Goal: Task Accomplishment & Management: Manage account settings

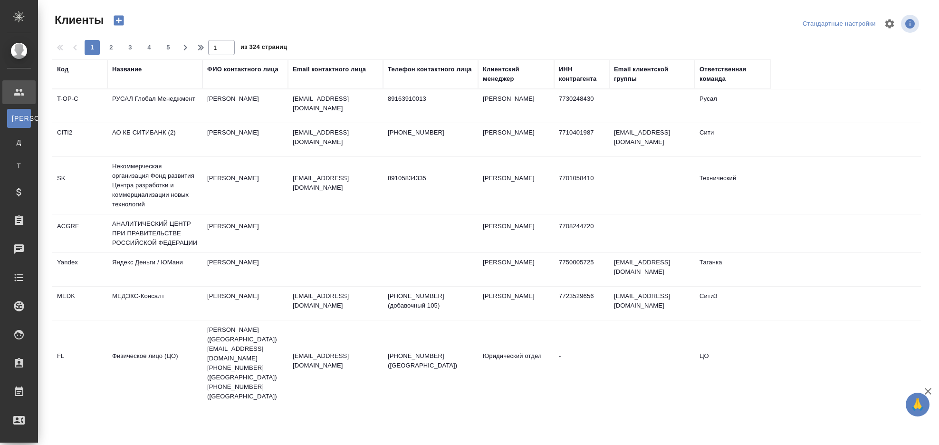
select select "RU"
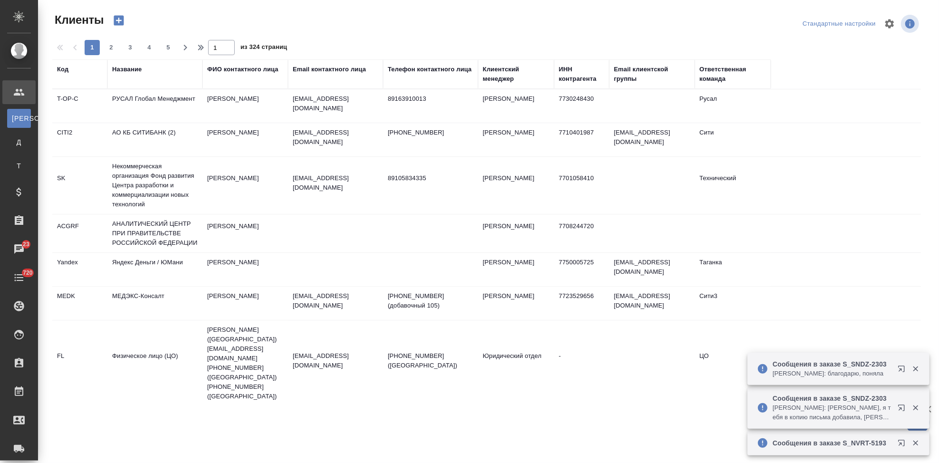
click at [68, 70] on div "Код" at bounding box center [62, 70] width 11 height 10
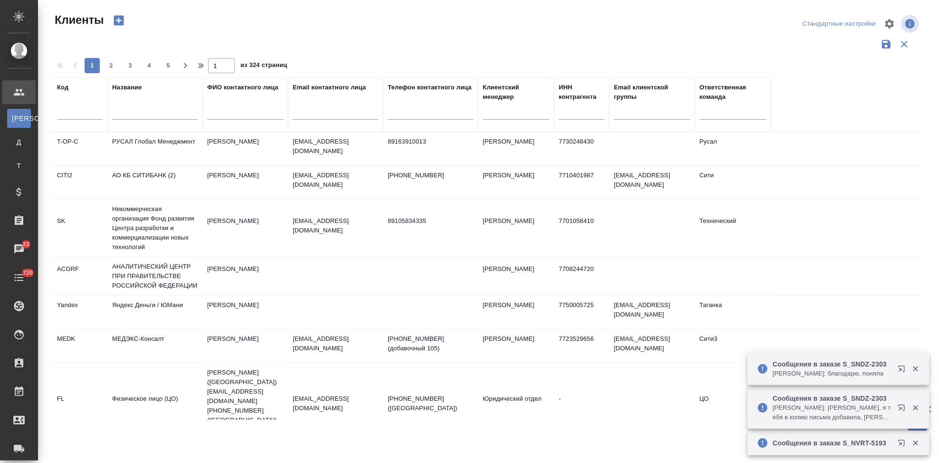
click at [76, 120] on div at bounding box center [80, 114] width 46 height 23
click at [76, 113] on input "text" at bounding box center [80, 114] width 46 height 12
type input "nvrt"
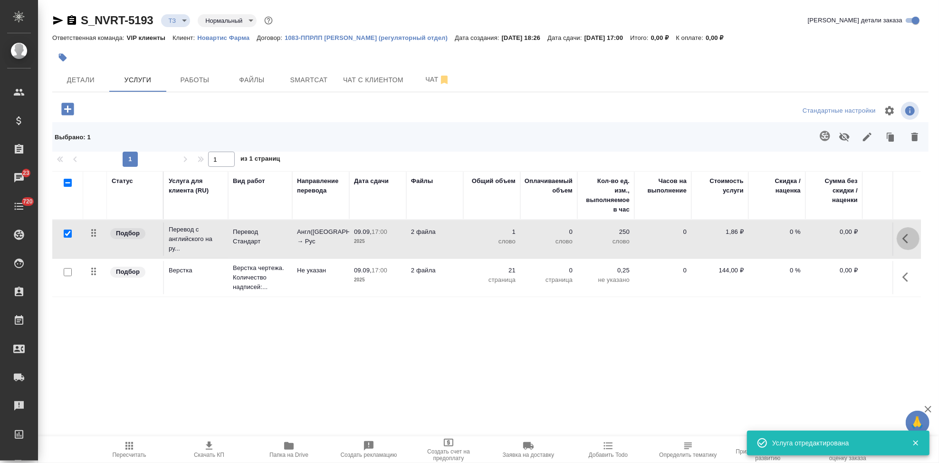
click at [902, 240] on icon "button" at bounding box center [905, 239] width 6 height 10
click at [850, 240] on icon "button" at bounding box center [854, 238] width 9 height 9
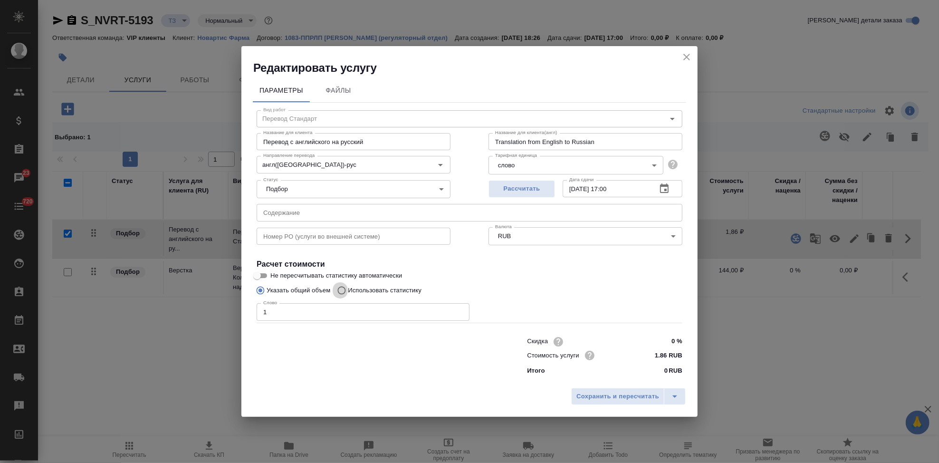
click at [343, 291] on input "Использовать статистику" at bounding box center [340, 290] width 15 height 18
radio input "true"
radio input "false"
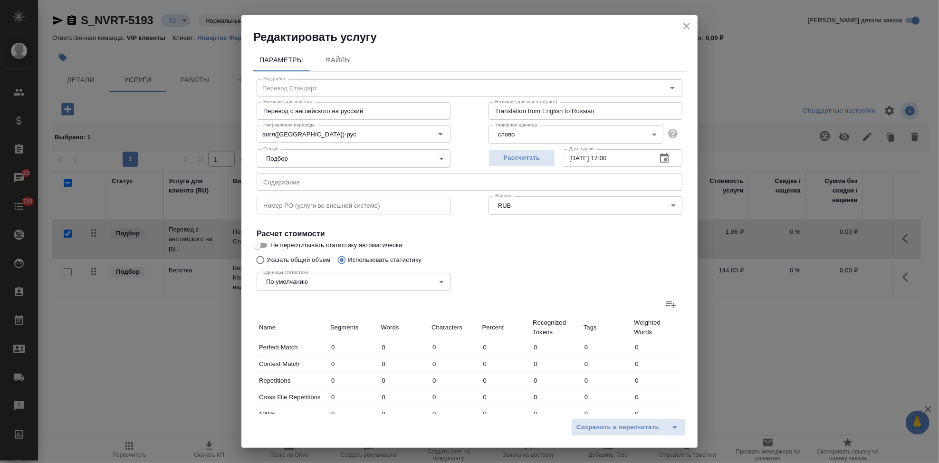
click at [666, 306] on icon at bounding box center [671, 304] width 10 height 7
click at [0, 0] on input "file" at bounding box center [0, 0] width 0 height 0
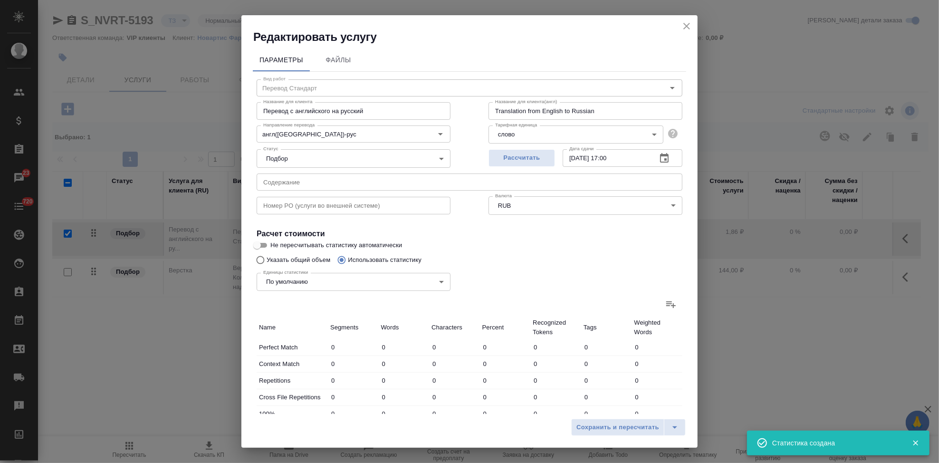
type input "128"
type input "331"
type input "2315"
type input "51"
type input "258"
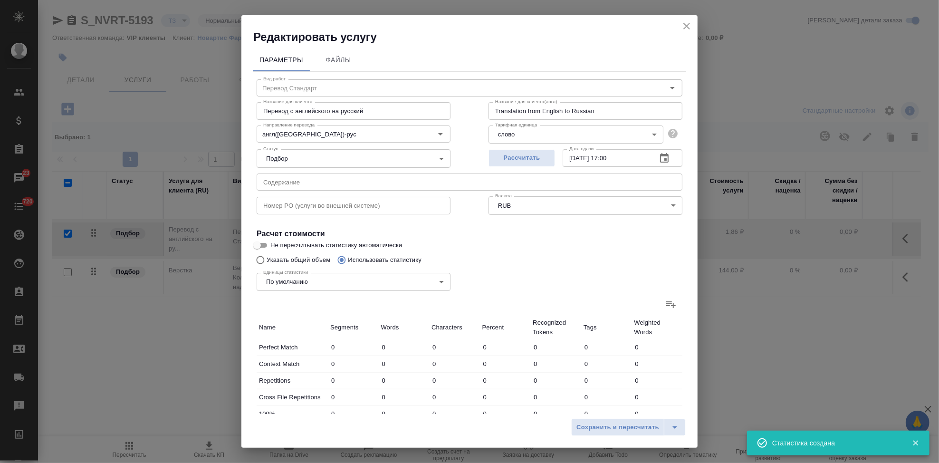
type input "1430"
type input "1"
type input "13"
type input "66"
type input "250"
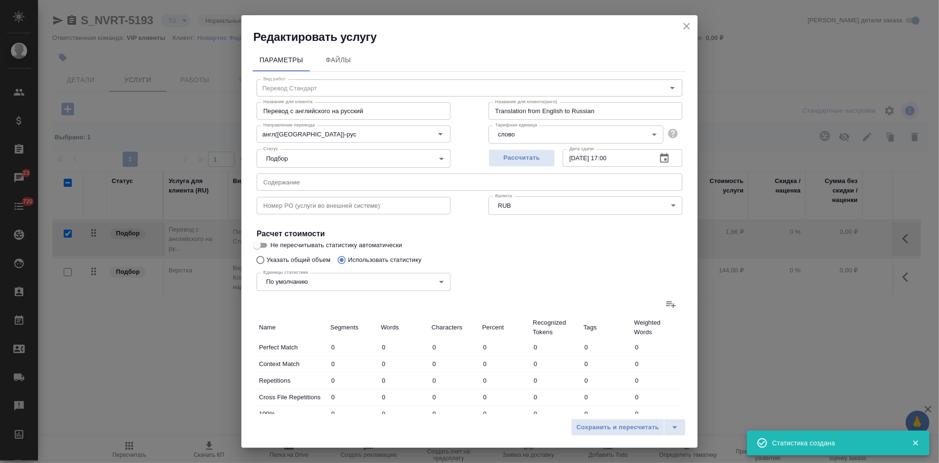
type input "735"
type input "4660"
type input "26"
type input "236"
type input "1436"
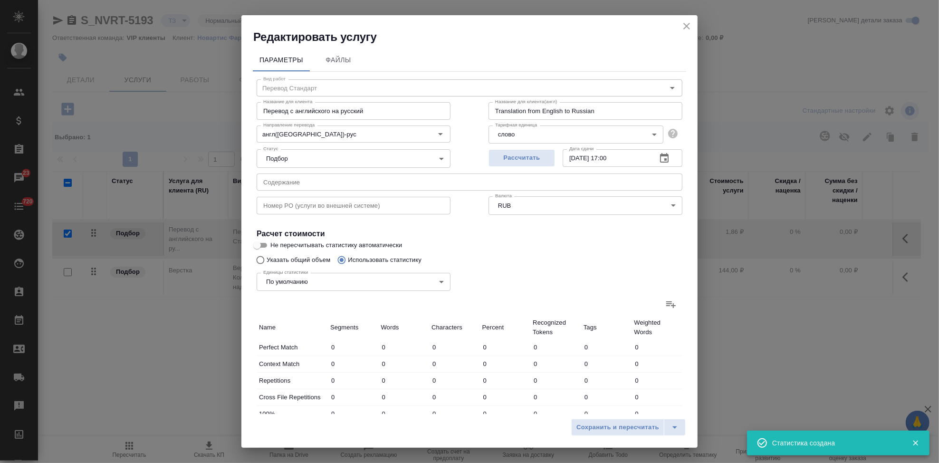
type input "26"
type input "453"
type input "2759"
type input "21"
type input "289"
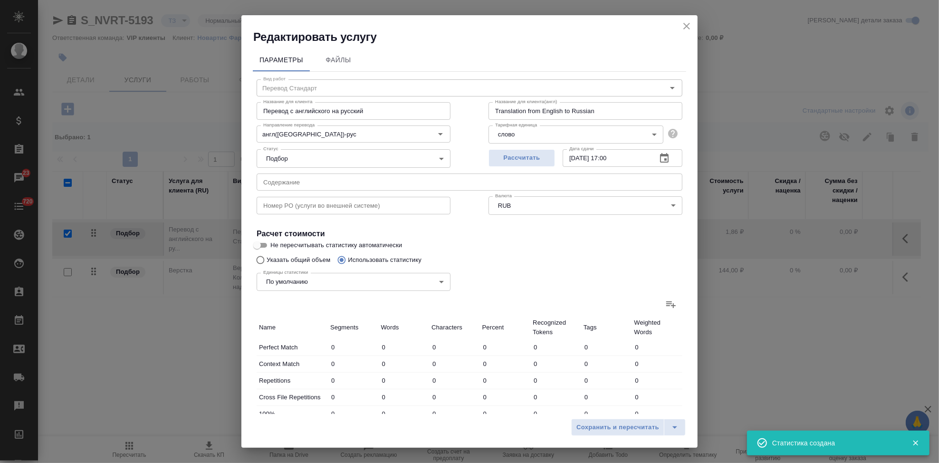
type input "1701"
type input "70"
type input "1358"
type input "8593"
type input "521"
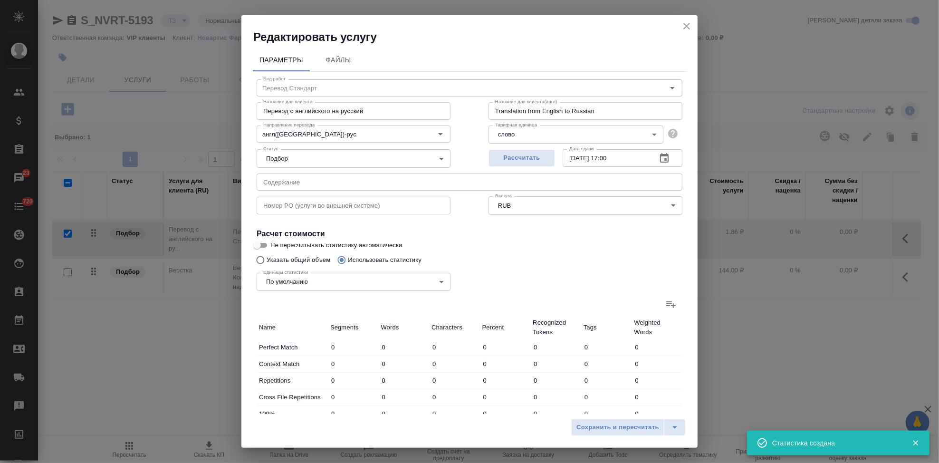
type input "3402"
type input "21464"
type input "573"
type input "3673"
type input "22960"
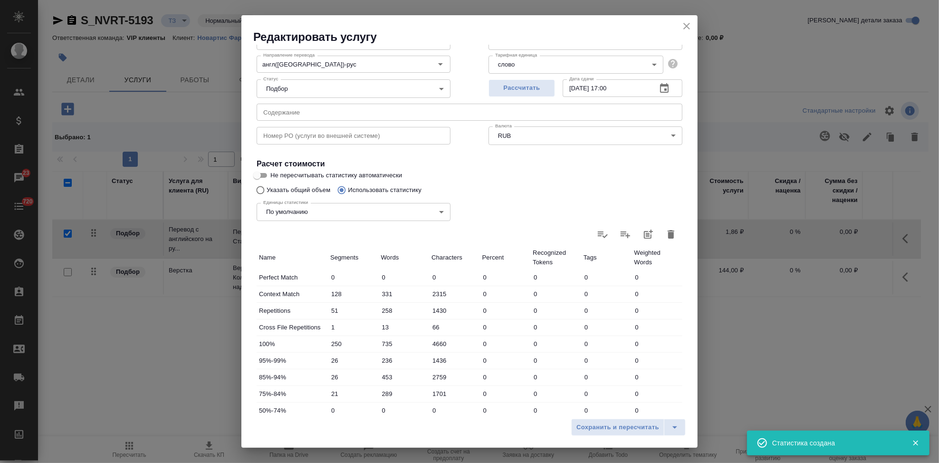
scroll to position [158, 0]
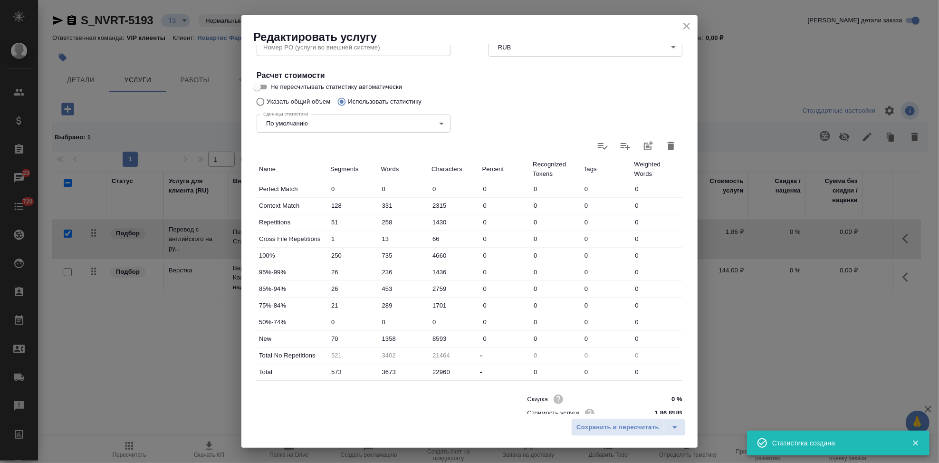
click at [387, 337] on input "1358" at bounding box center [404, 339] width 51 height 14
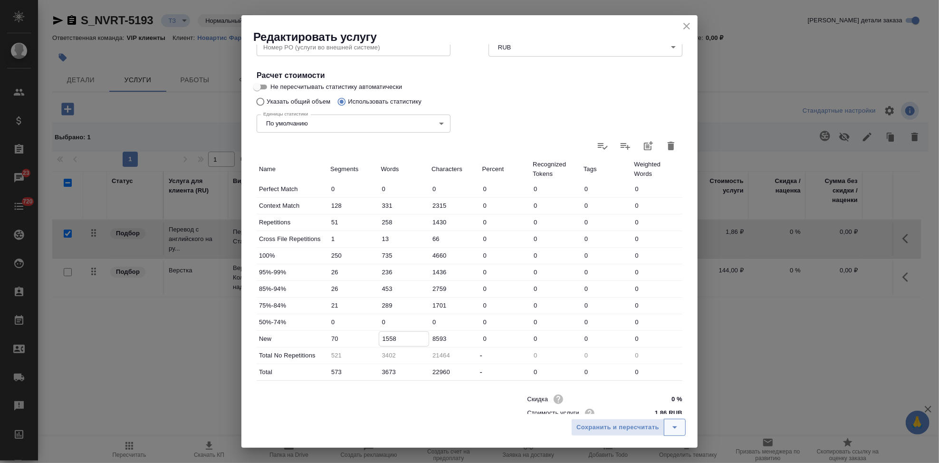
type input "1558"
click at [675, 421] on button "split button" at bounding box center [675, 427] width 22 height 17
click at [645, 409] on li "Сохранить" at bounding box center [630, 407] width 115 height 15
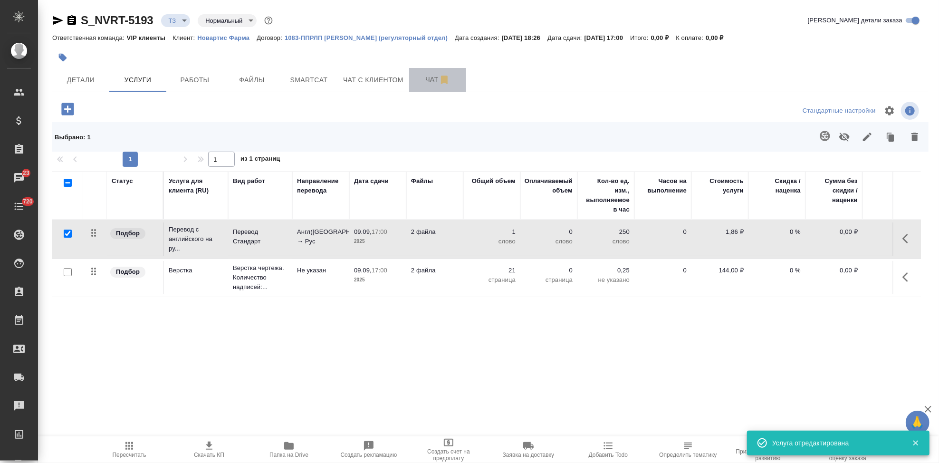
click at [423, 82] on span "Чат" at bounding box center [438, 80] width 46 height 12
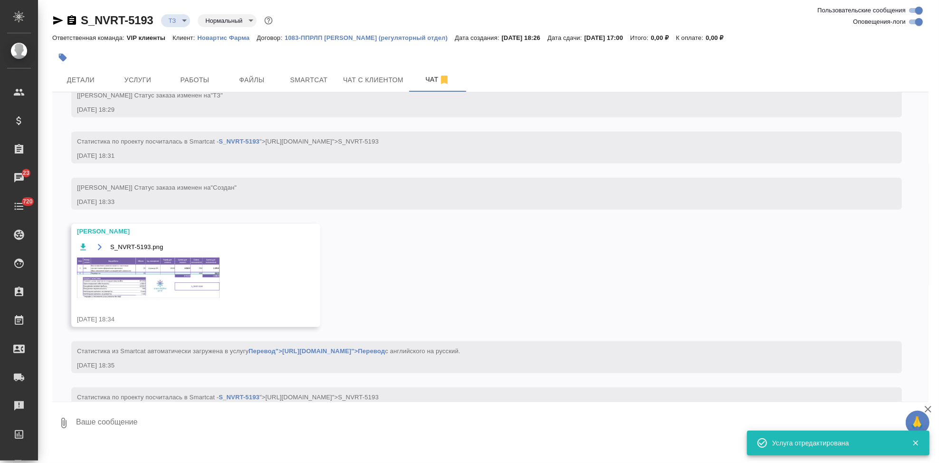
scroll to position [654, 0]
click at [135, 293] on img at bounding box center [148, 277] width 143 height 40
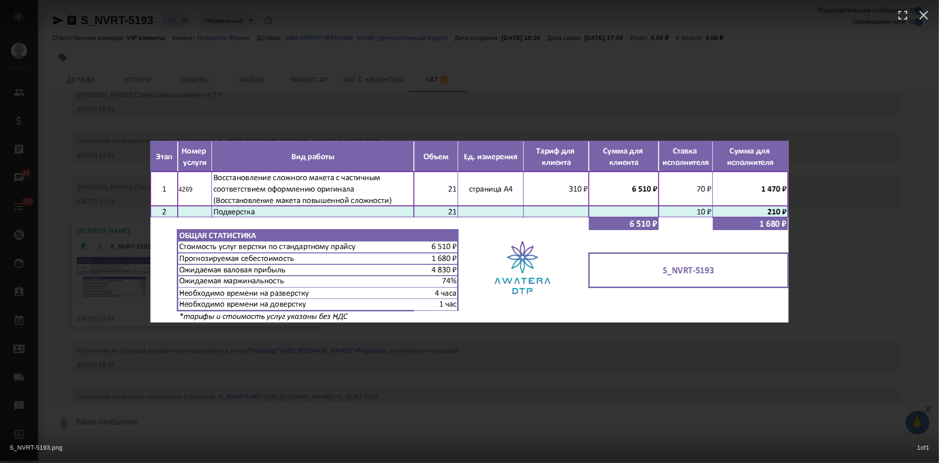
click at [460, 349] on div "S_NVRT-5193.png 1 of 1" at bounding box center [469, 231] width 939 height 463
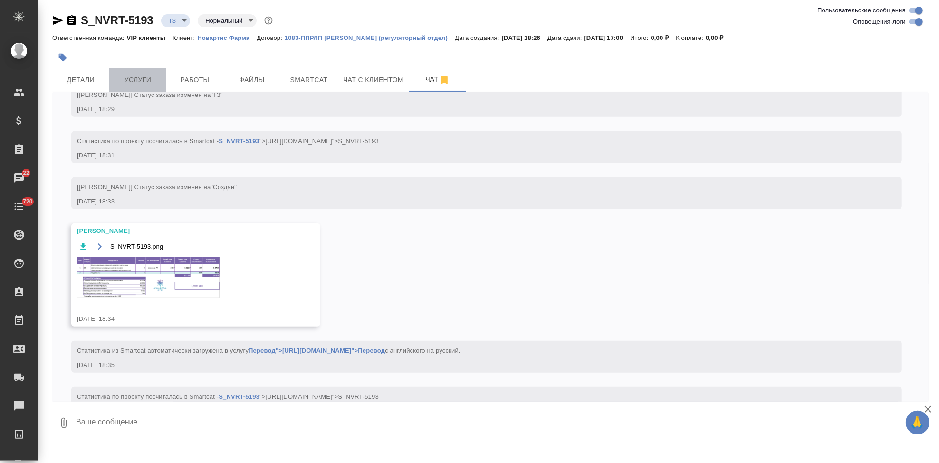
click at [145, 84] on span "Услуги" at bounding box center [138, 80] width 46 height 12
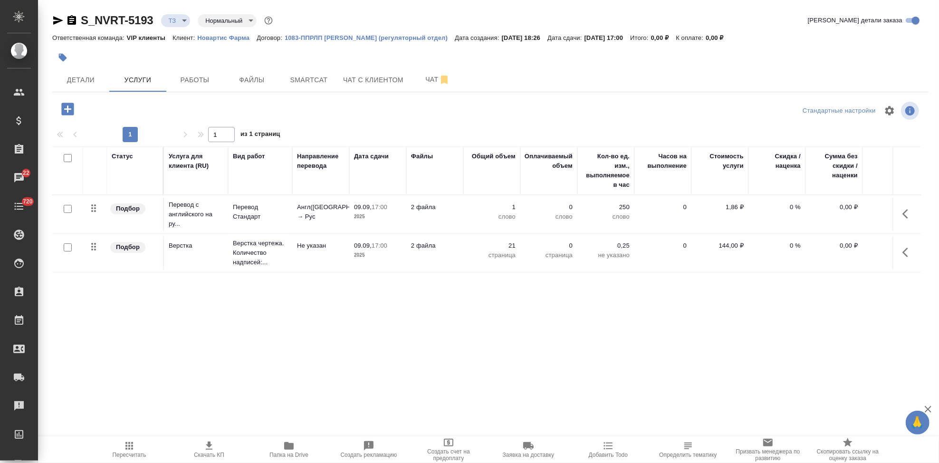
click at [133, 450] on icon "button" at bounding box center [129, 445] width 11 height 11
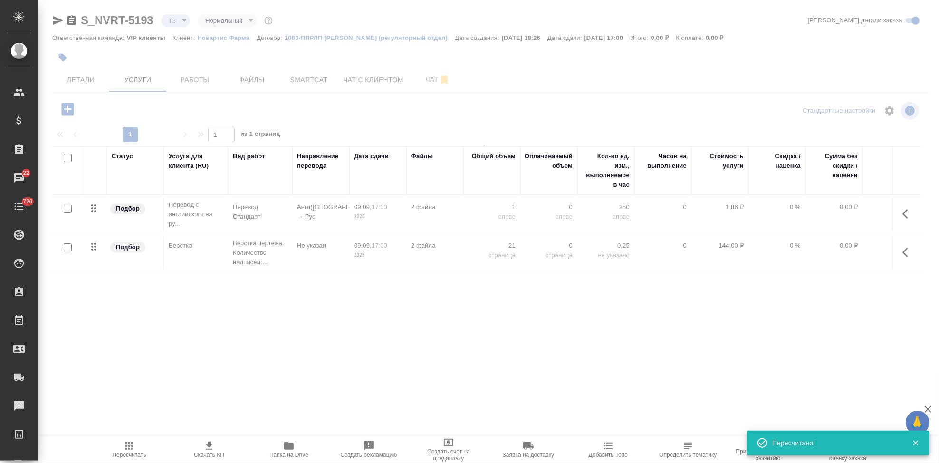
type input "new"
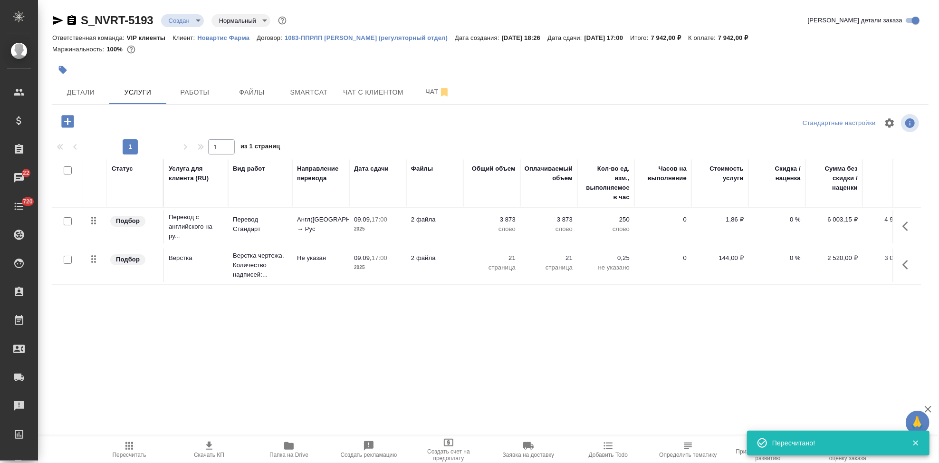
click at [212, 447] on icon "button" at bounding box center [208, 445] width 11 height 11
click at [81, 100] on button "Детали" at bounding box center [80, 92] width 57 height 24
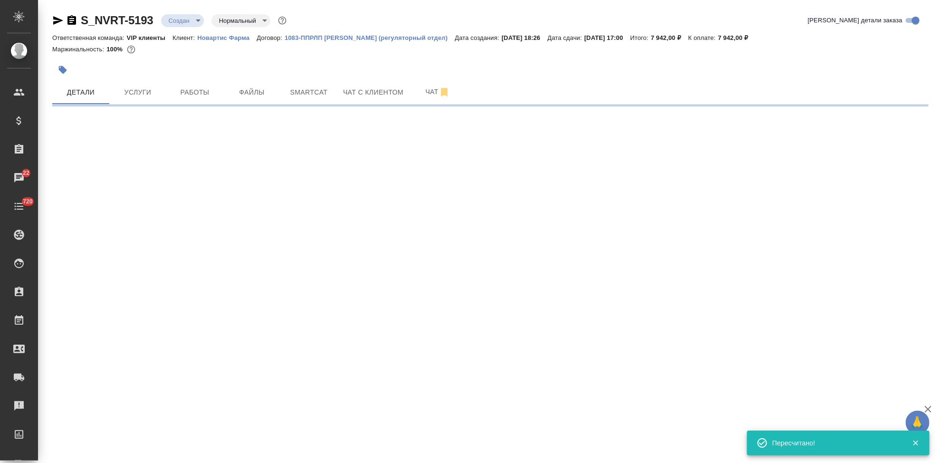
select select "RU"
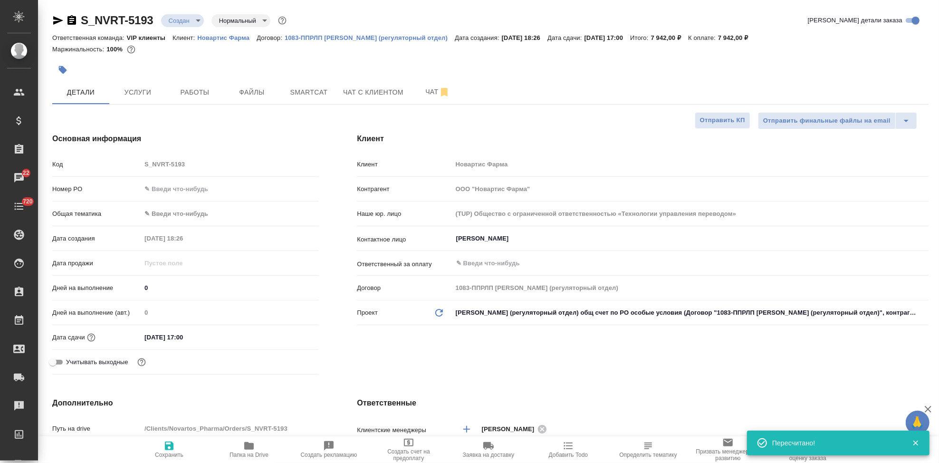
type textarea "x"
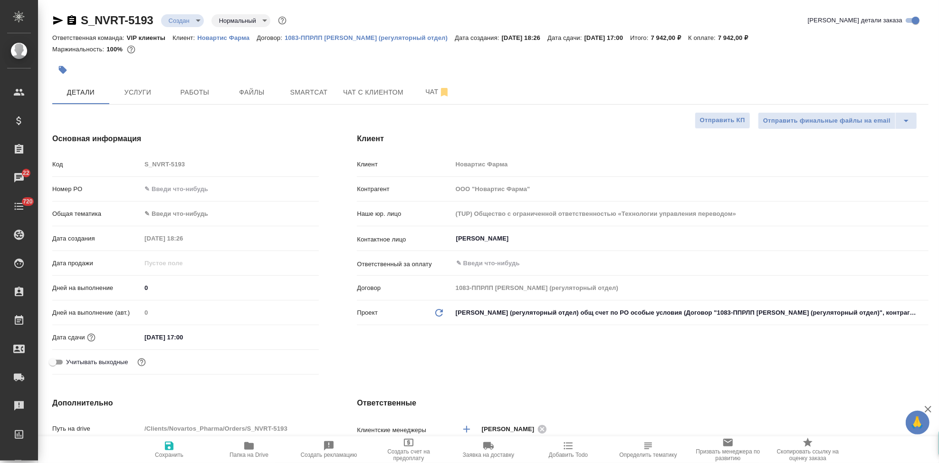
type input "[PERSON_NAME]"
type textarea "x"
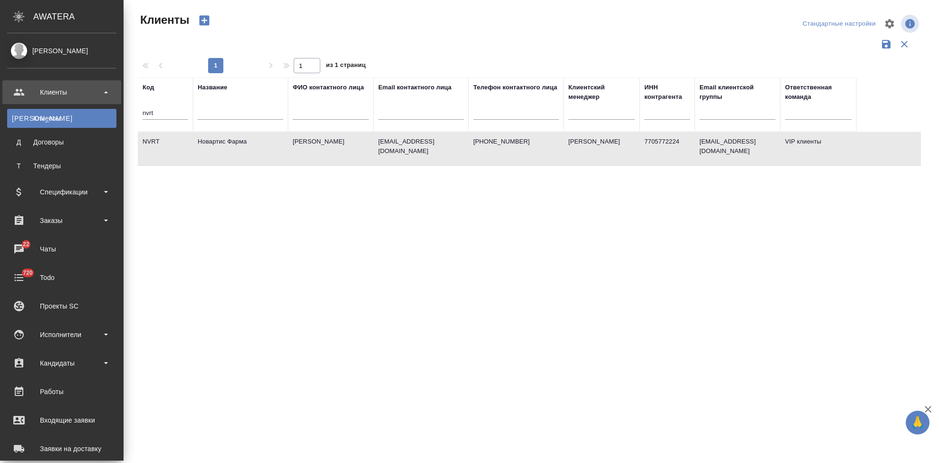
select select "RU"
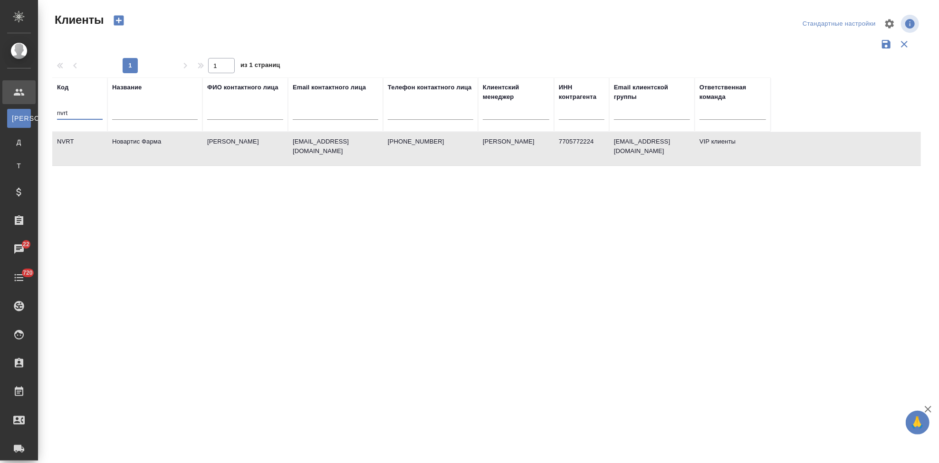
click at [86, 110] on input "nvrt" at bounding box center [80, 114] width 46 height 12
type input "n"
type input "п"
type input "gnrm"
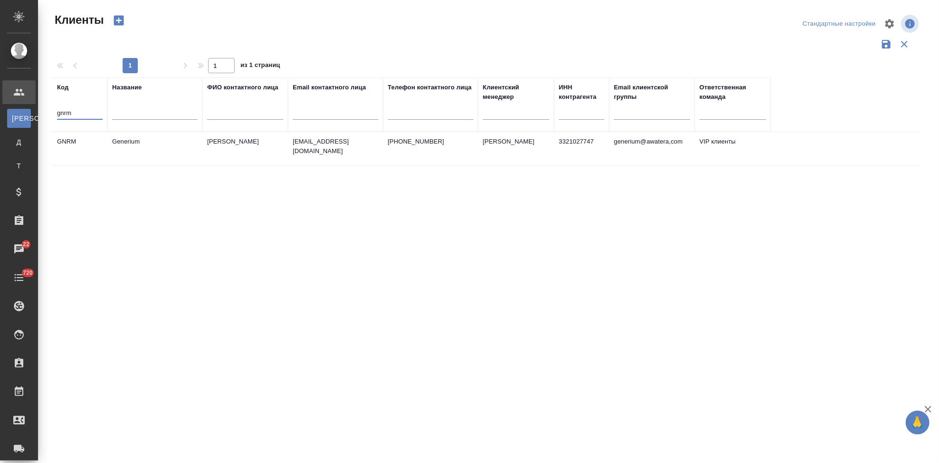
click at [274, 142] on td "Астахова Екатерина" at bounding box center [245, 148] width 86 height 33
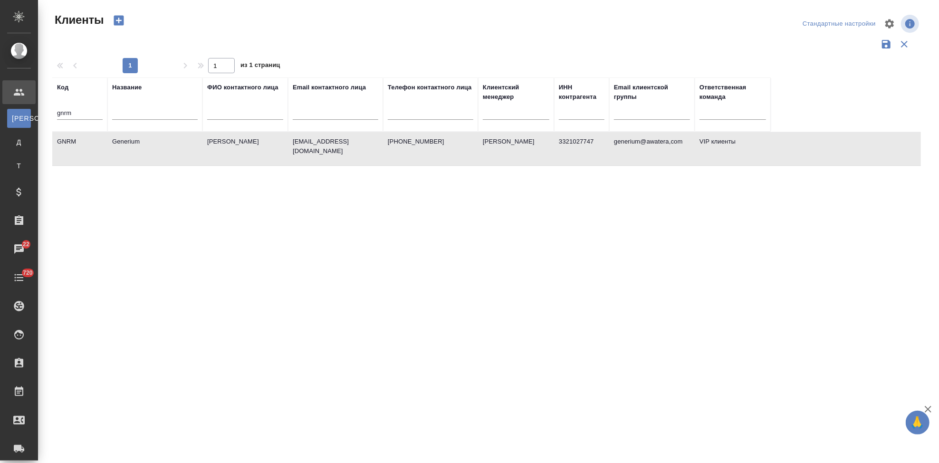
click at [274, 142] on td "Астахова Екатерина" at bounding box center [245, 148] width 86 height 33
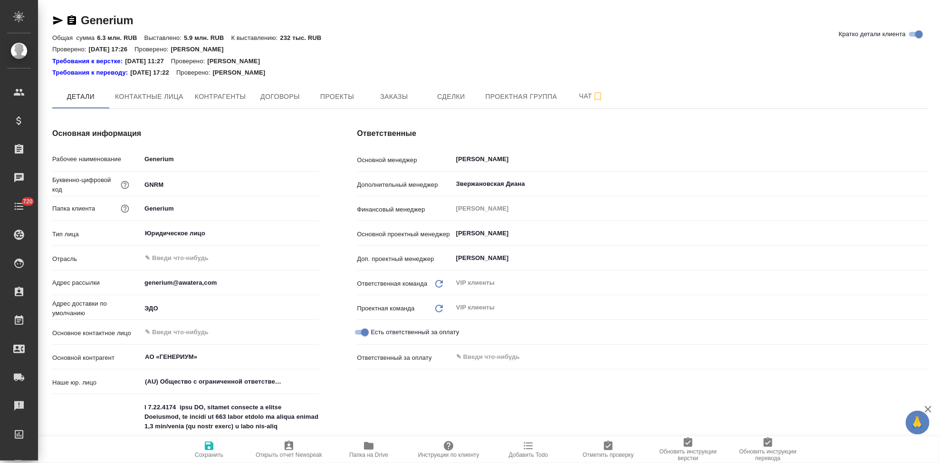
type textarea "x"
click at [402, 96] on span "Заказы" at bounding box center [394, 97] width 46 height 12
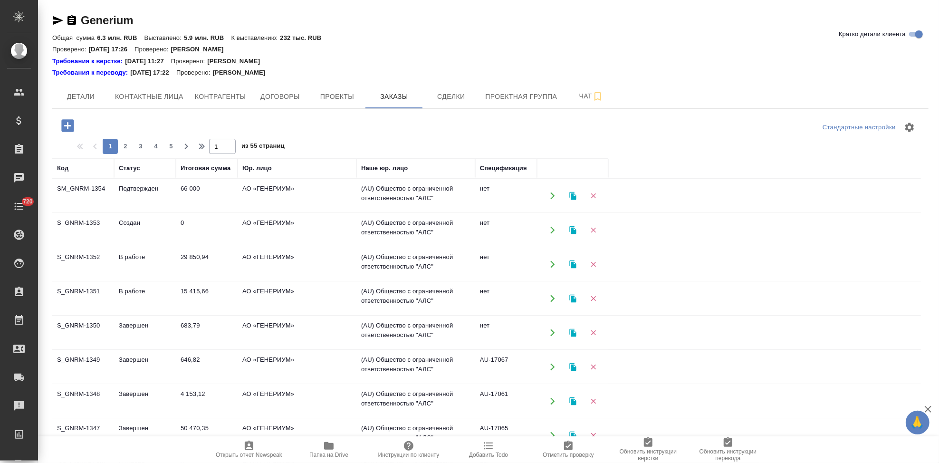
click at [135, 231] on td "Создан" at bounding box center [145, 229] width 62 height 33
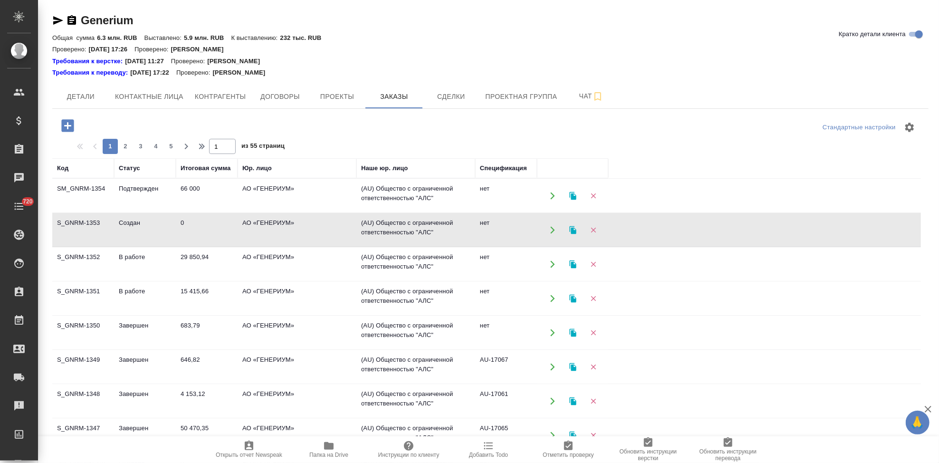
click at [135, 231] on td "Создан" at bounding box center [145, 229] width 62 height 33
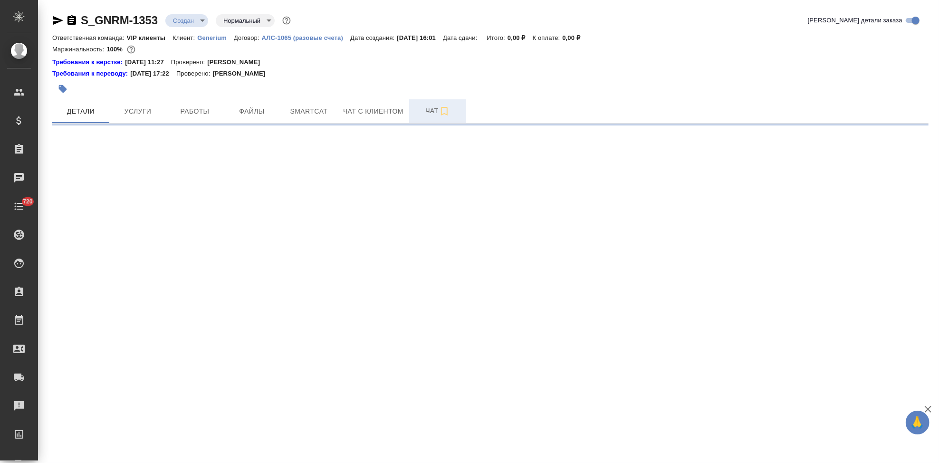
select select "RU"
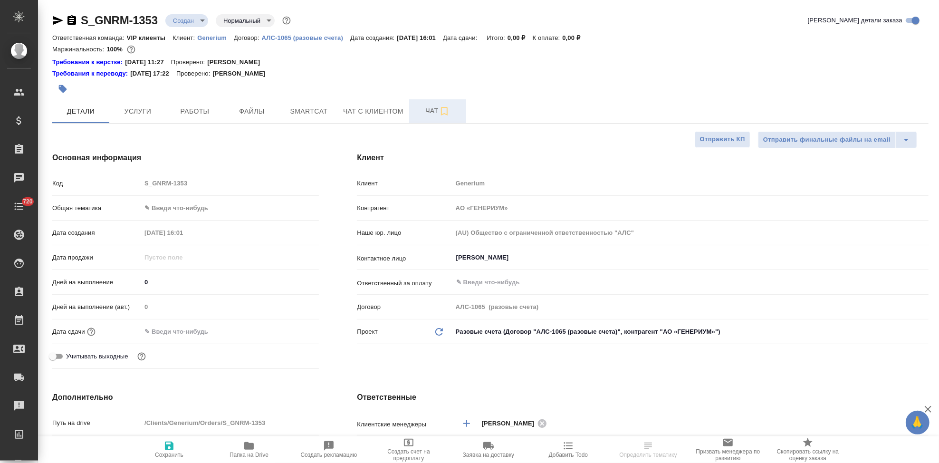
click at [417, 110] on span "Чат" at bounding box center [438, 111] width 46 height 12
type textarea "x"
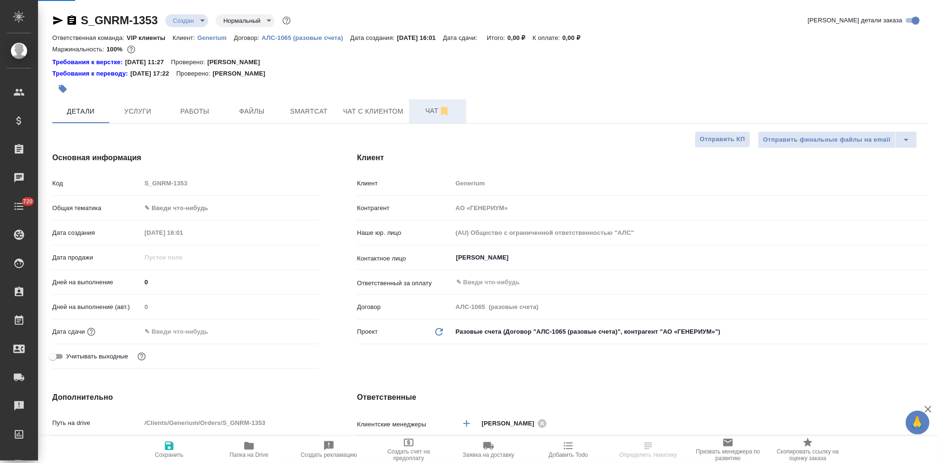
type textarea "x"
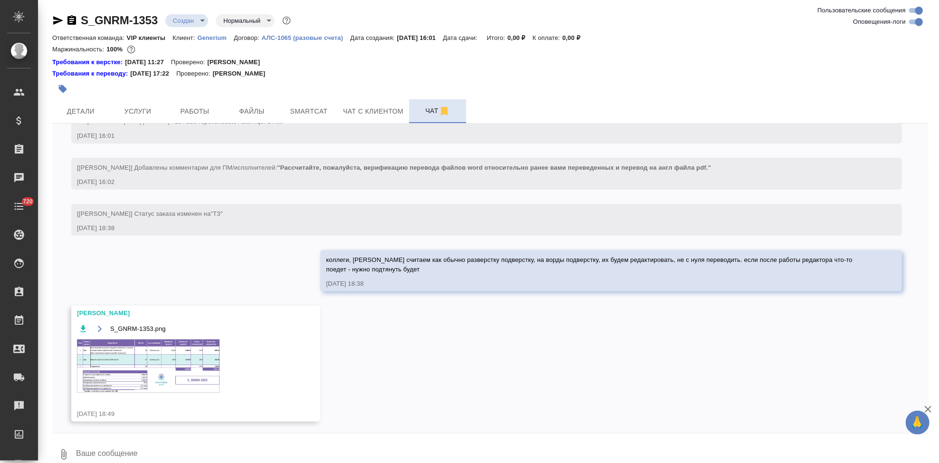
scroll to position [324, 0]
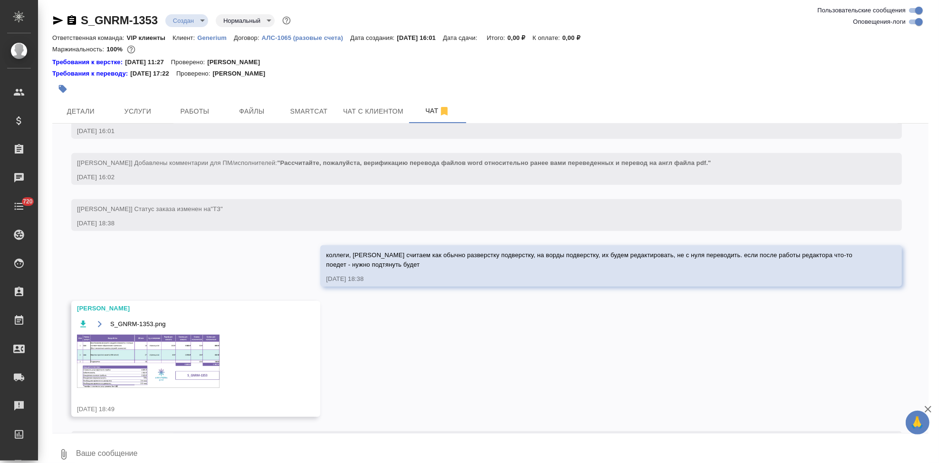
click at [156, 371] on img at bounding box center [148, 361] width 143 height 53
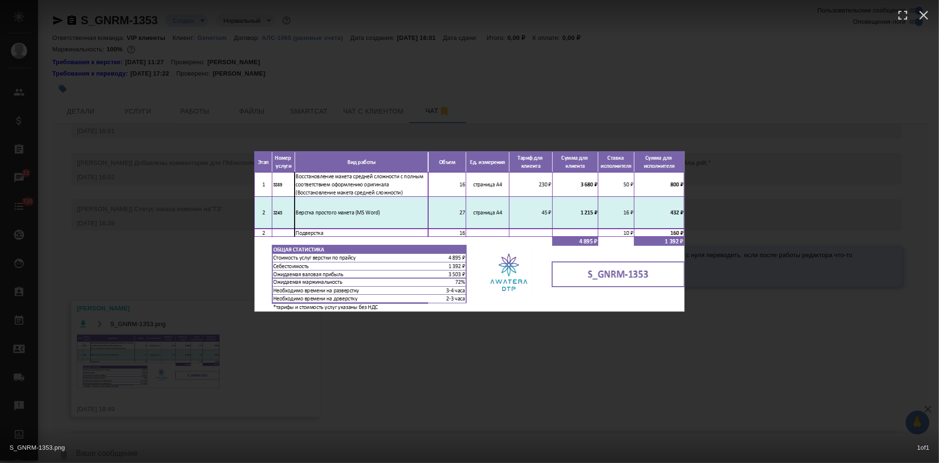
click at [552, 351] on div "S_GNRM-1353.png 1 of 1" at bounding box center [469, 231] width 939 height 463
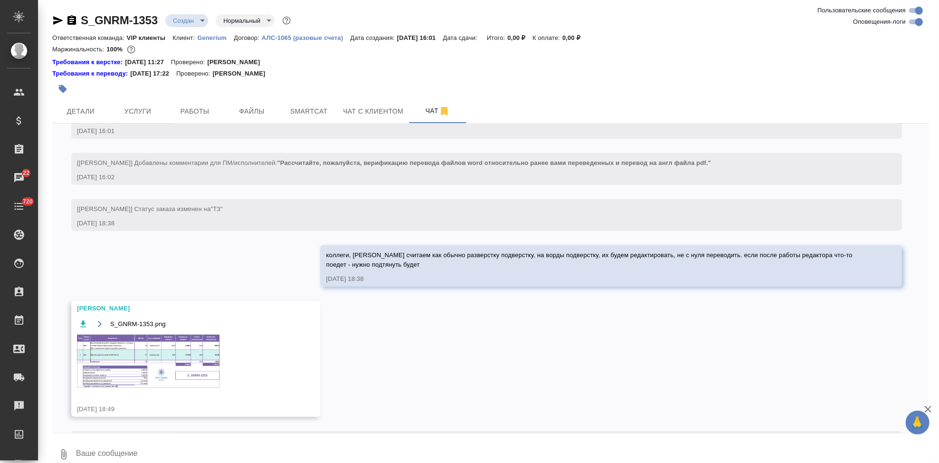
click at [99, 327] on icon "button" at bounding box center [99, 324] width 4 height 6
click at [145, 120] on button "Услуги" at bounding box center [137, 111] width 57 height 24
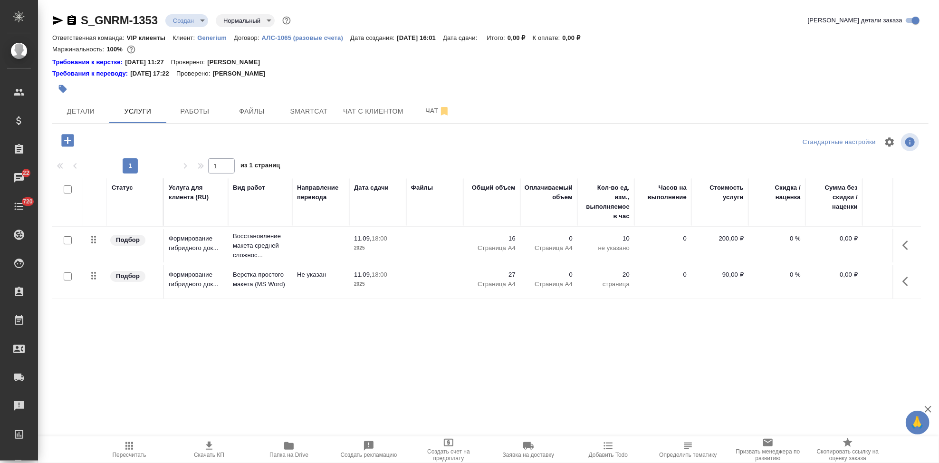
click at [62, 140] on icon "button" at bounding box center [67, 140] width 12 height 12
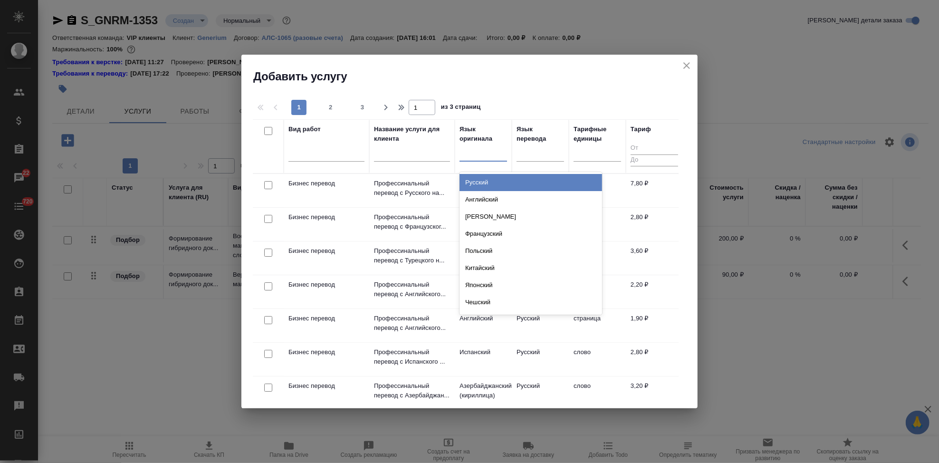
click at [475, 161] on div at bounding box center [484, 153] width 48 height 18
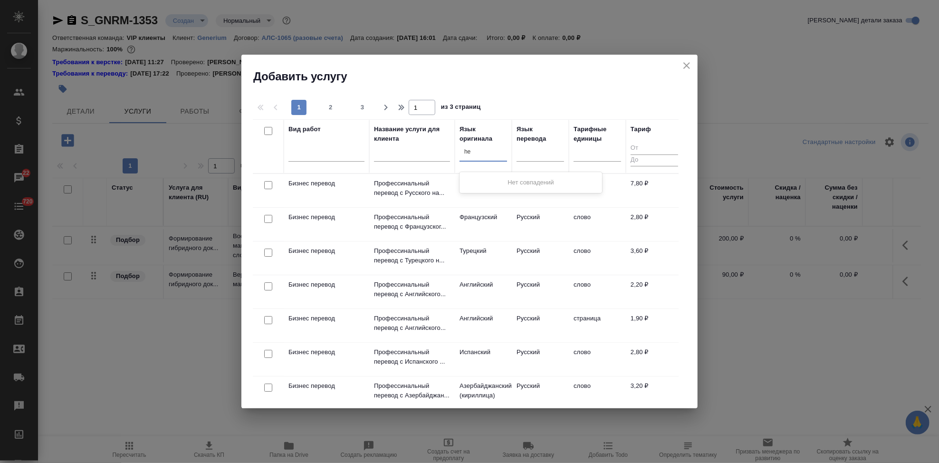
type input "h"
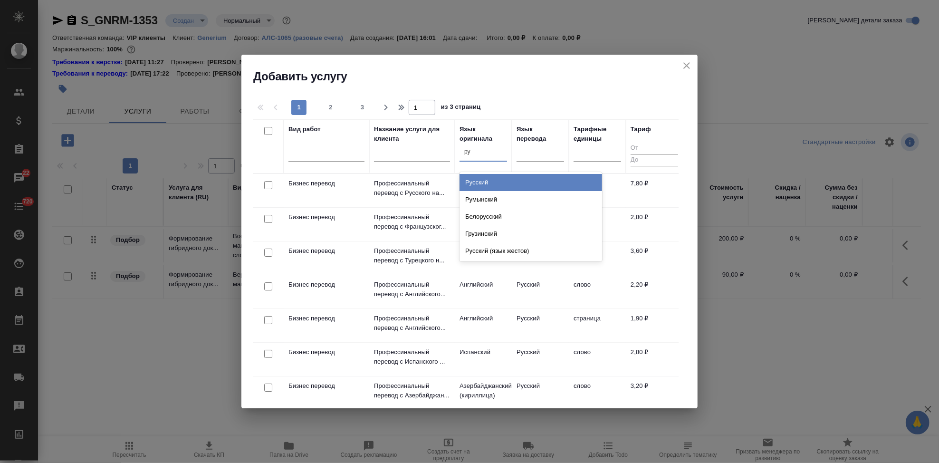
type input "рус"
click at [488, 175] on div "Русский" at bounding box center [531, 182] width 143 height 17
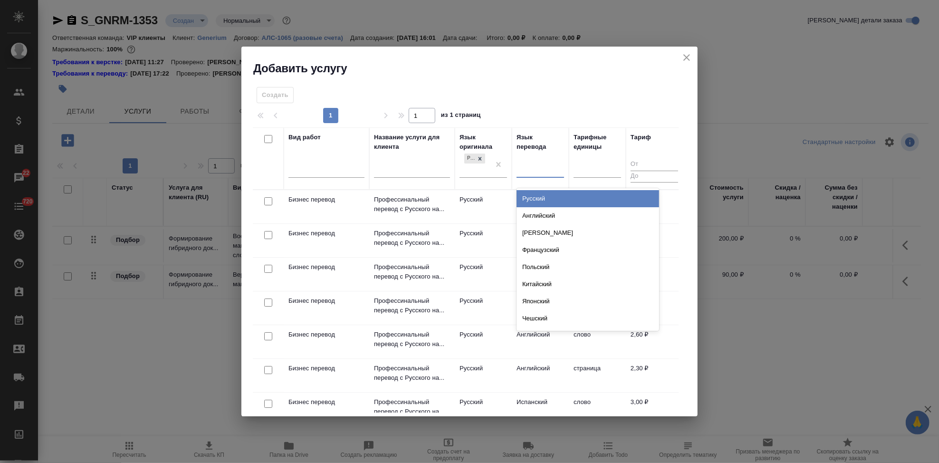
click at [537, 170] on div at bounding box center [541, 169] width 48 height 14
type input "[PERSON_NAME]"
click at [531, 200] on div "Английский" at bounding box center [588, 198] width 143 height 17
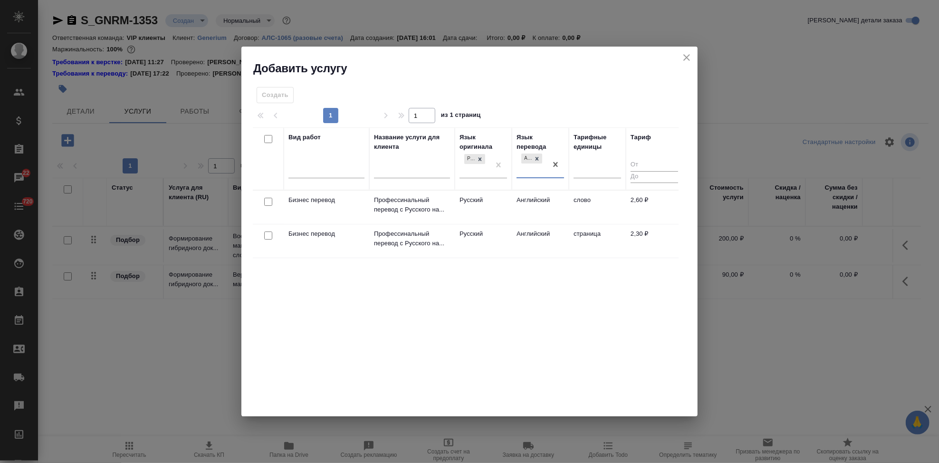
click at [514, 199] on td "Английский" at bounding box center [540, 207] width 57 height 33
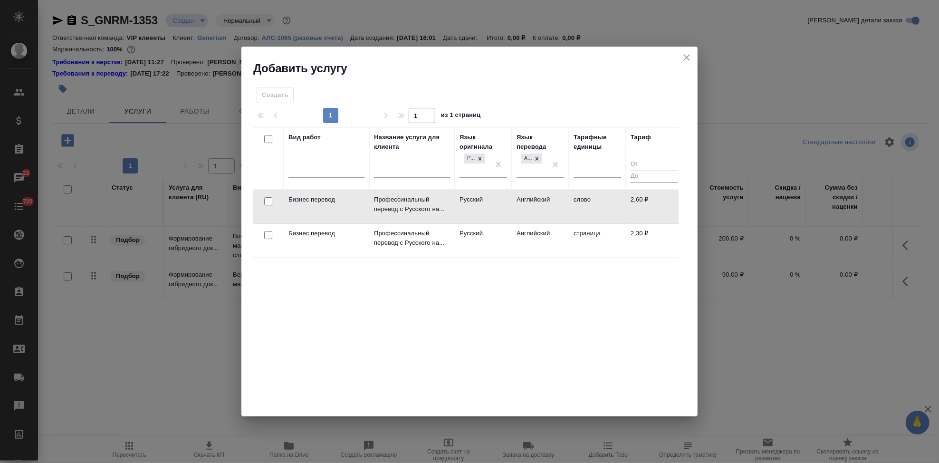
click at [514, 199] on td "Английский" at bounding box center [540, 206] width 57 height 33
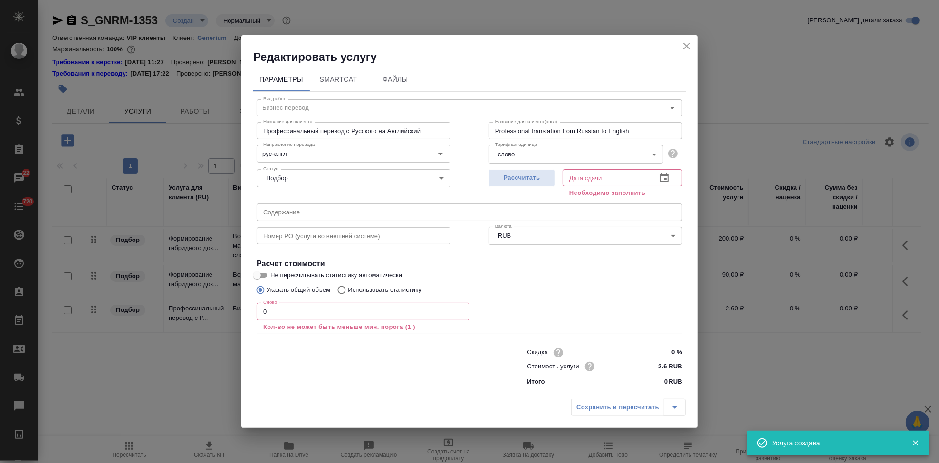
click at [292, 307] on input "0" at bounding box center [363, 311] width 213 height 17
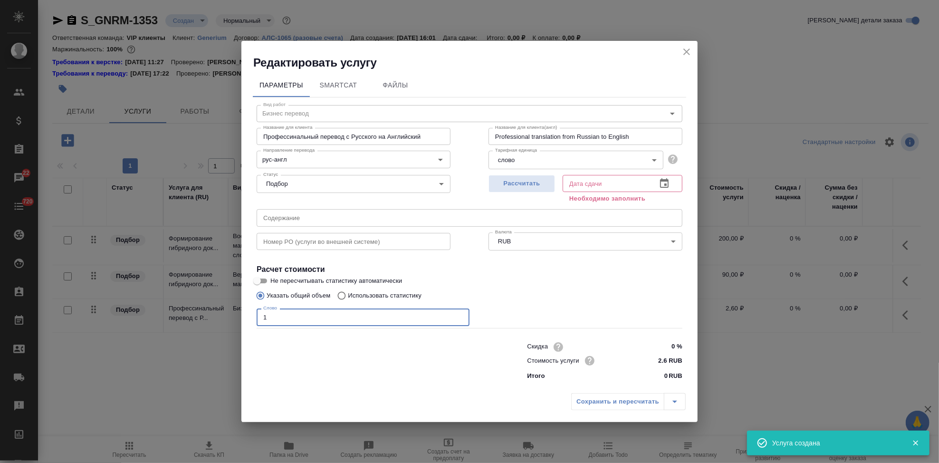
type input "1"
click at [660, 182] on icon "button" at bounding box center [664, 183] width 11 height 11
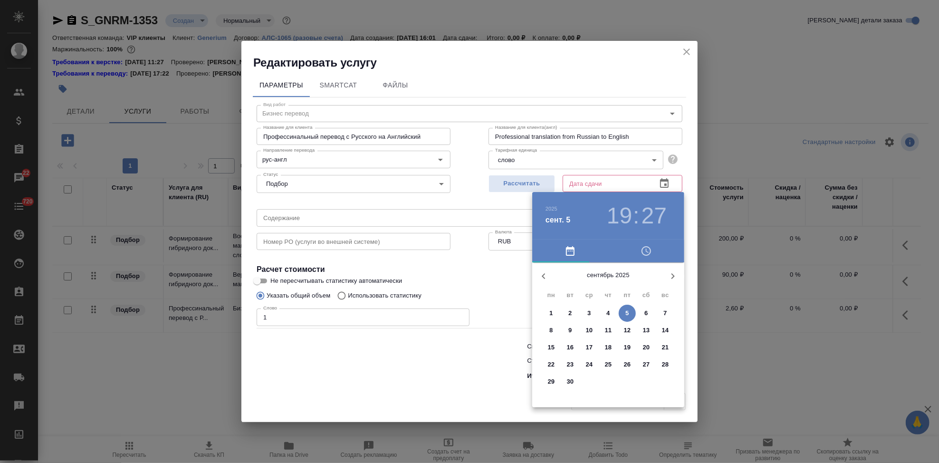
click at [587, 335] on button "10" at bounding box center [589, 330] width 17 height 17
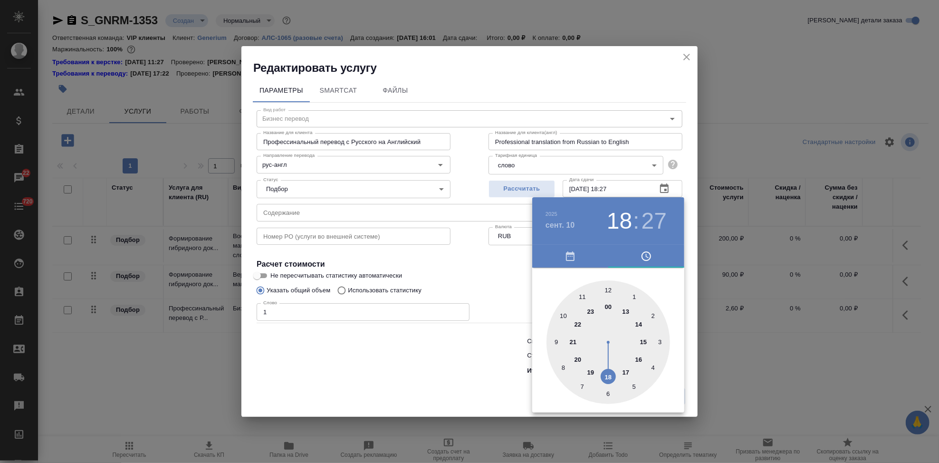
drag, startPoint x: 594, startPoint y: 362, endPoint x: 605, endPoint y: 375, distance: 17.5
click at [605, 375] on div at bounding box center [609, 342] width 124 height 124
type input "[DATE] 18:00"
drag, startPoint x: 612, startPoint y: 351, endPoint x: 607, endPoint y: 307, distance: 44.0
click at [607, 307] on div at bounding box center [609, 342] width 124 height 124
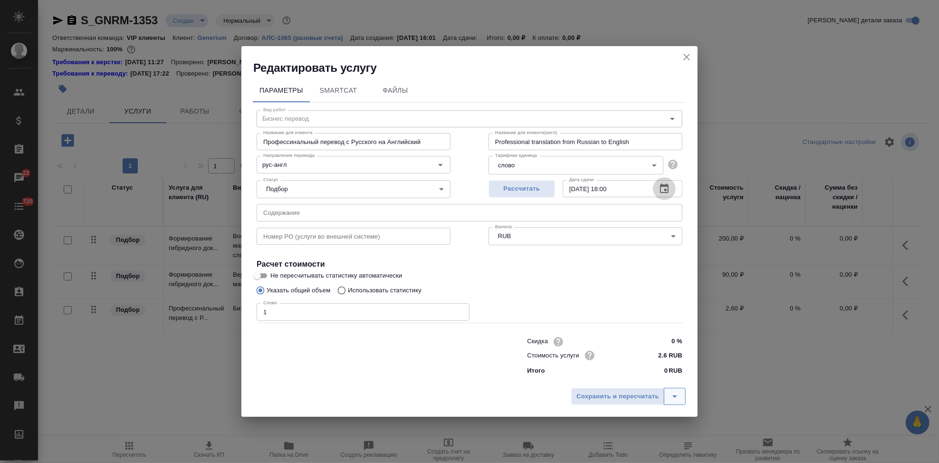
click at [675, 394] on icon "split button" at bounding box center [674, 396] width 11 height 11
click at [654, 379] on li "Сохранить" at bounding box center [630, 376] width 115 height 15
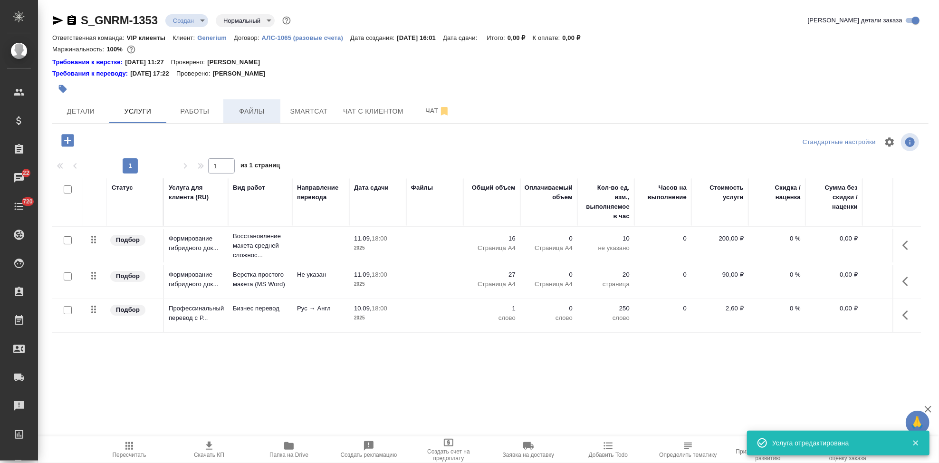
click at [258, 109] on span "Файлы" at bounding box center [252, 112] width 46 height 12
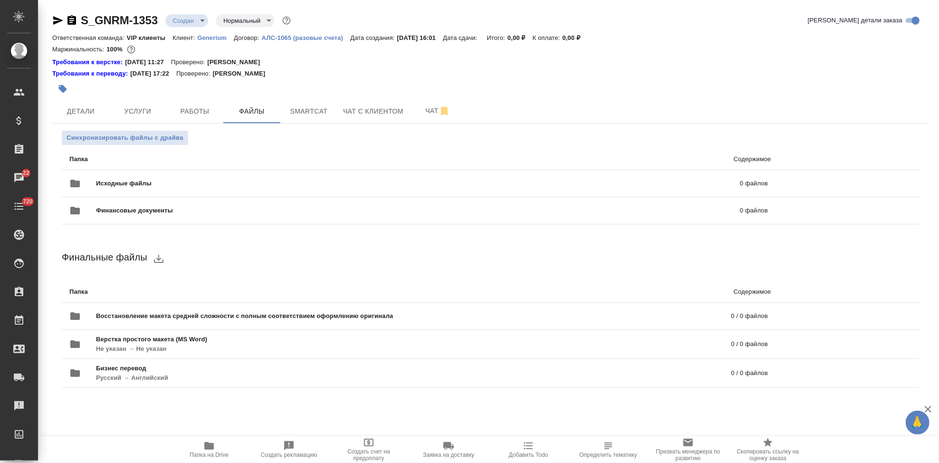
click at [225, 457] on span "Папка на Drive" at bounding box center [209, 454] width 39 height 7
click at [149, 106] on span "Услуги" at bounding box center [138, 112] width 46 height 12
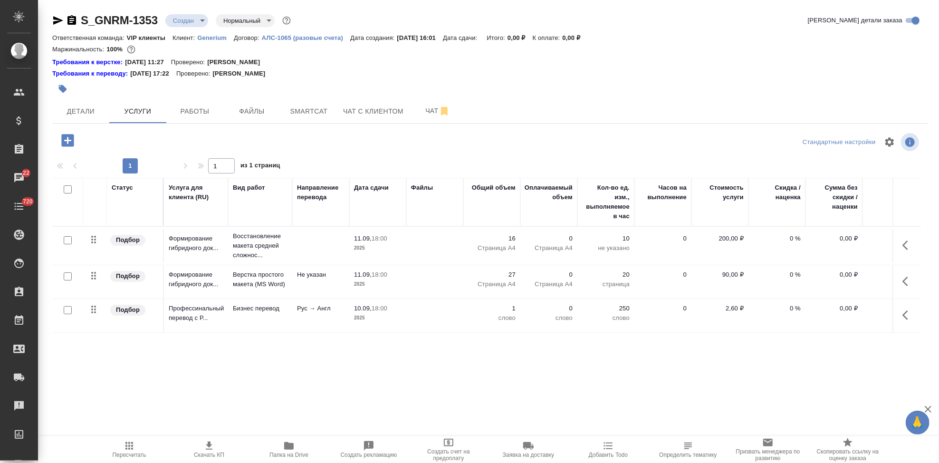
click at [67, 311] on input "checkbox" at bounding box center [68, 310] width 8 height 8
checkbox input "true"
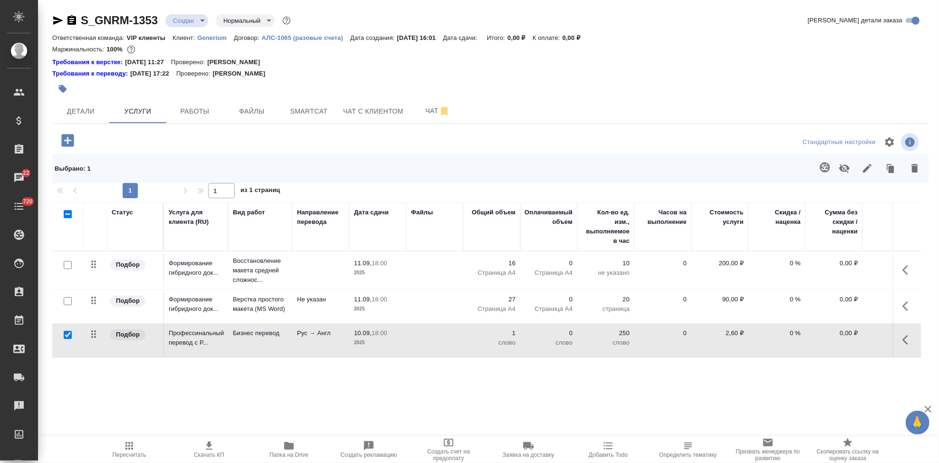
click at [825, 167] on icon "button" at bounding box center [824, 167] width 11 height 11
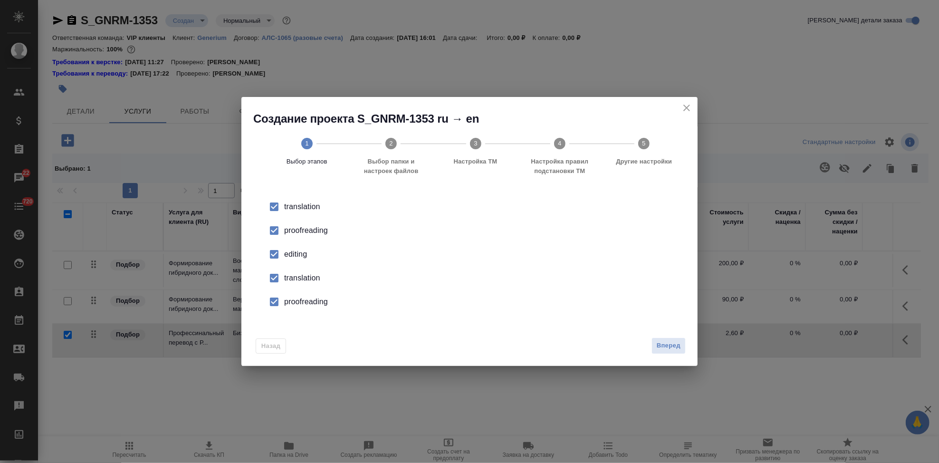
click at [271, 230] on input "checkbox" at bounding box center [274, 231] width 20 height 20
click at [273, 234] on input "checkbox" at bounding box center [274, 231] width 20 height 20
click at [273, 254] on input "checkbox" at bounding box center [274, 254] width 20 height 20
click at [275, 283] on input "checkbox" at bounding box center [274, 278] width 20 height 20
click at [275, 307] on input "checkbox" at bounding box center [274, 302] width 20 height 20
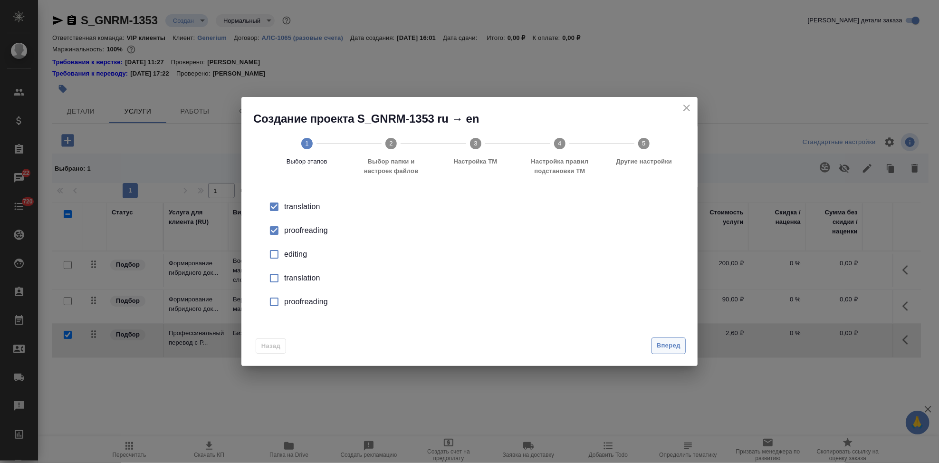
click at [665, 344] on span "Вперед" at bounding box center [669, 345] width 24 height 11
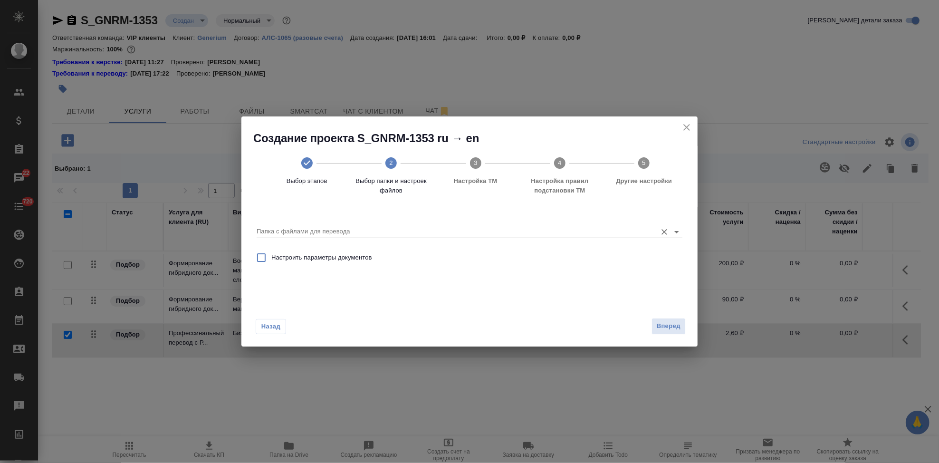
click at [423, 230] on input "Папка с файлами для перевода" at bounding box center [454, 231] width 395 height 11
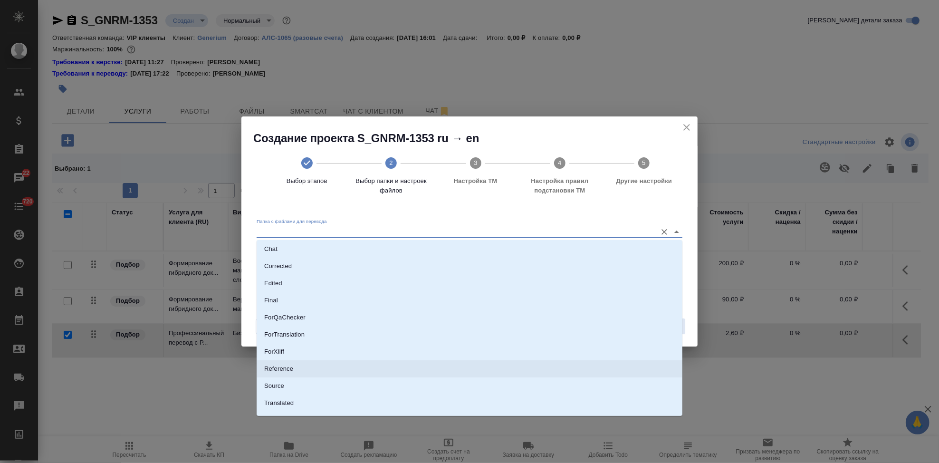
scroll to position [49, 0]
click at [287, 371] on li "Source" at bounding box center [470, 372] width 426 height 17
type input "Source"
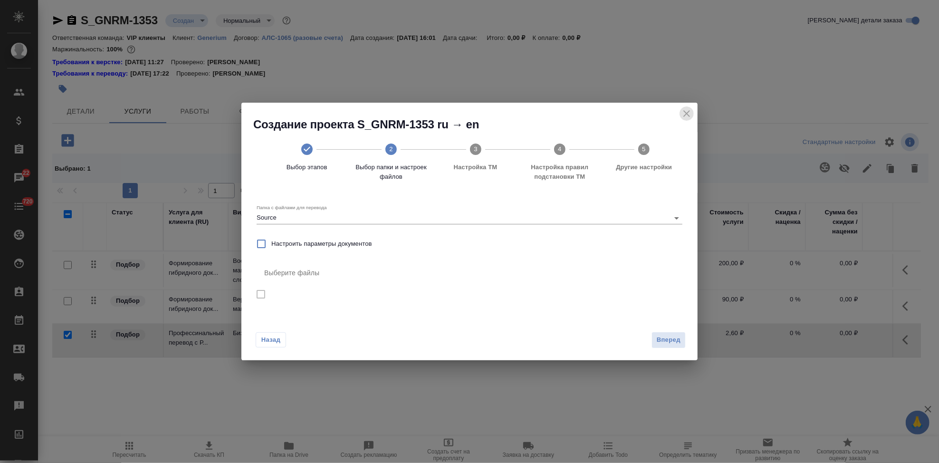
click at [690, 117] on icon "close" at bounding box center [686, 113] width 11 height 11
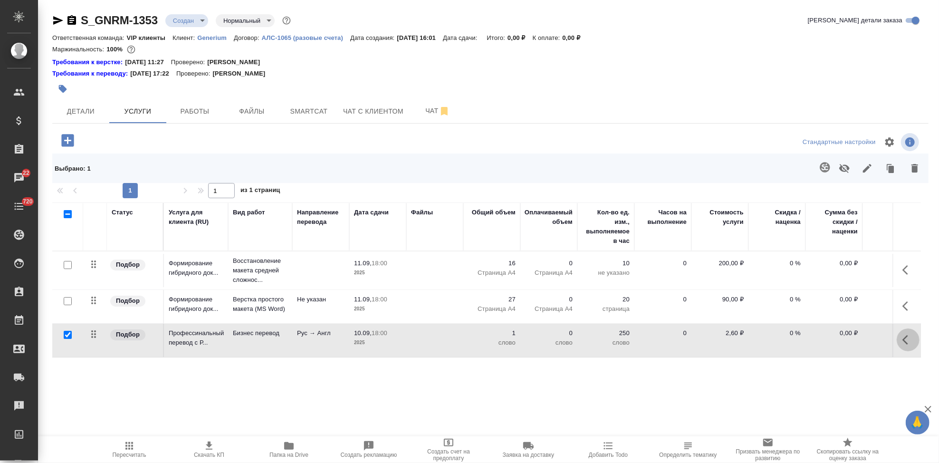
click at [907, 339] on icon "button" at bounding box center [907, 339] width 11 height 11
click at [856, 339] on icon "button" at bounding box center [854, 340] width 9 height 9
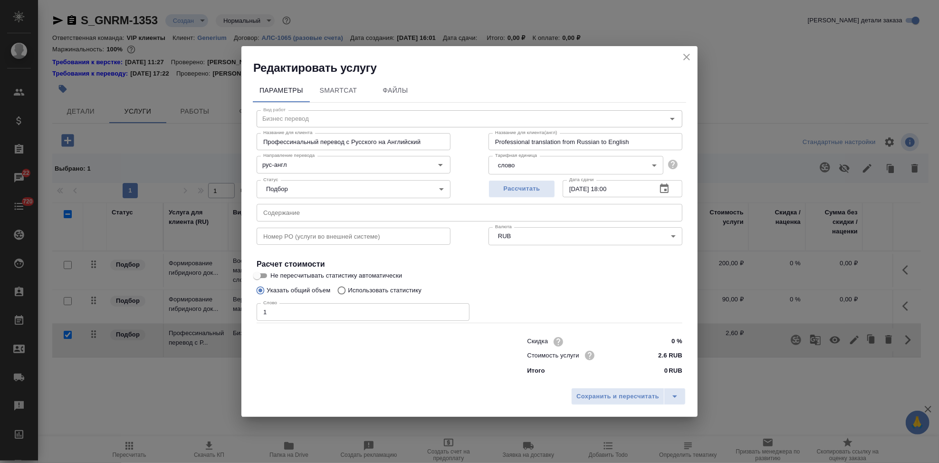
click at [381, 215] on input "text" at bounding box center [470, 212] width 426 height 17
click at [368, 219] on input "text" at bounding box center [470, 212] width 426 height 17
click at [466, 211] on input "text" at bounding box center [470, 212] width 426 height 17
paste input "GNR098-DMO03_CSR_addndum_1.0_21.07.2025 (Ответ на запрос 16591 от [DATE])"
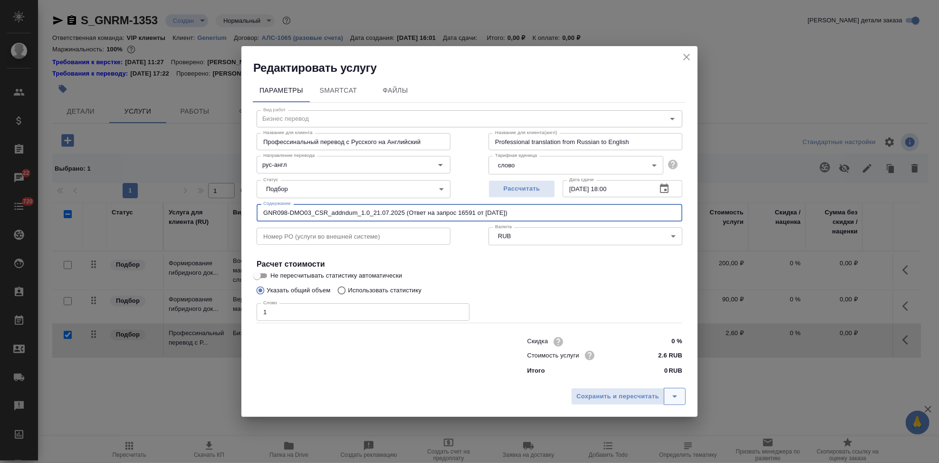
type input "GNR098-DMO03_CSR_addndum_1.0_21.07.2025 (Ответ на запрос 16591 от [DATE])"
click at [674, 393] on icon "split button" at bounding box center [674, 396] width 11 height 11
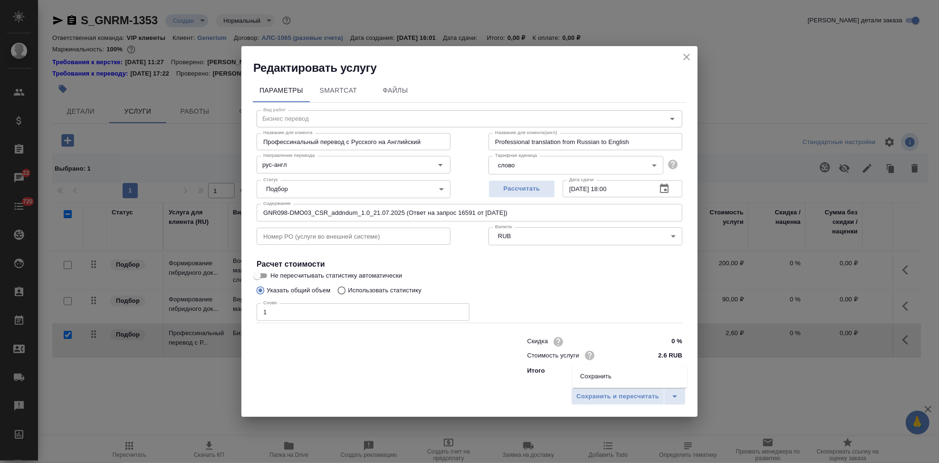
click at [630, 381] on li "Сохранить" at bounding box center [630, 376] width 115 height 15
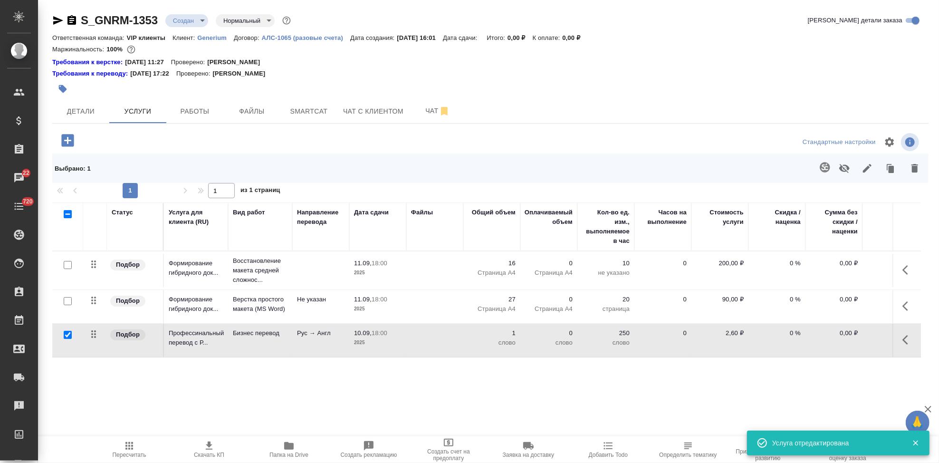
click at [903, 342] on icon "button" at bounding box center [907, 339] width 11 height 11
click at [852, 335] on icon "button" at bounding box center [854, 339] width 11 height 11
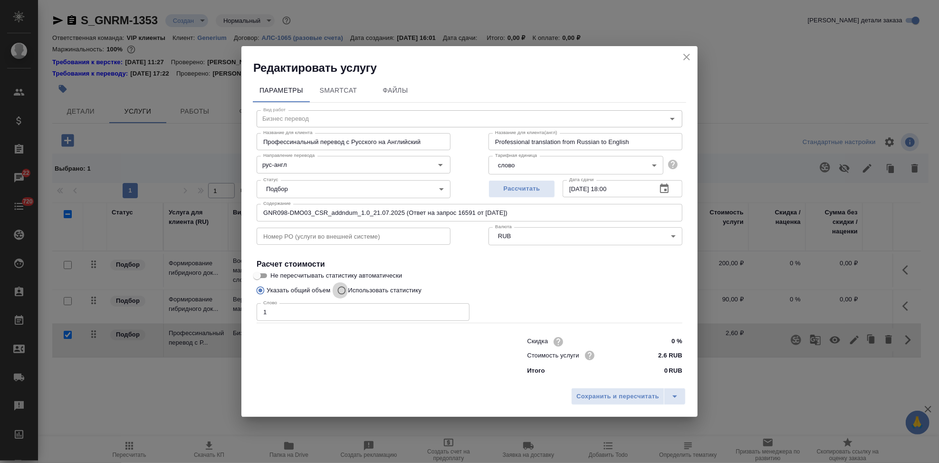
click at [344, 289] on input "Использовать статистику" at bounding box center [340, 290] width 15 height 18
radio input "true"
radio input "false"
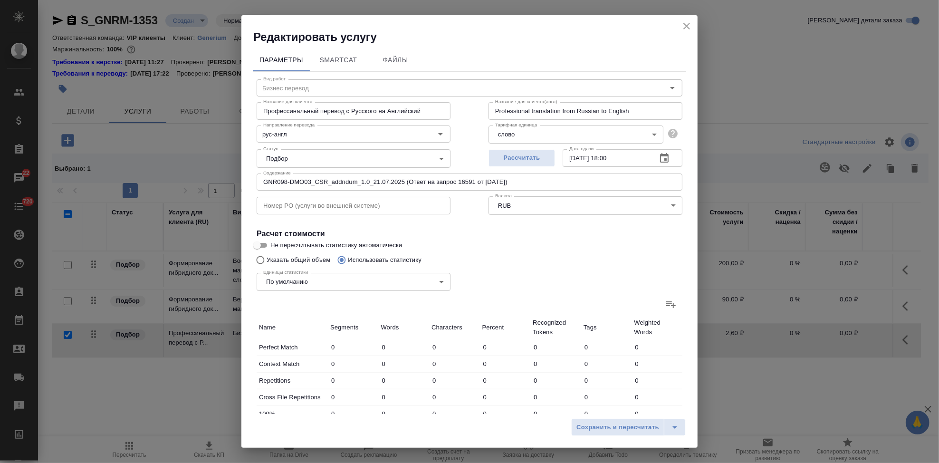
click at [665, 300] on icon at bounding box center [670, 303] width 11 height 11
click at [0, 0] on input "file" at bounding box center [0, 0] width 0 height 0
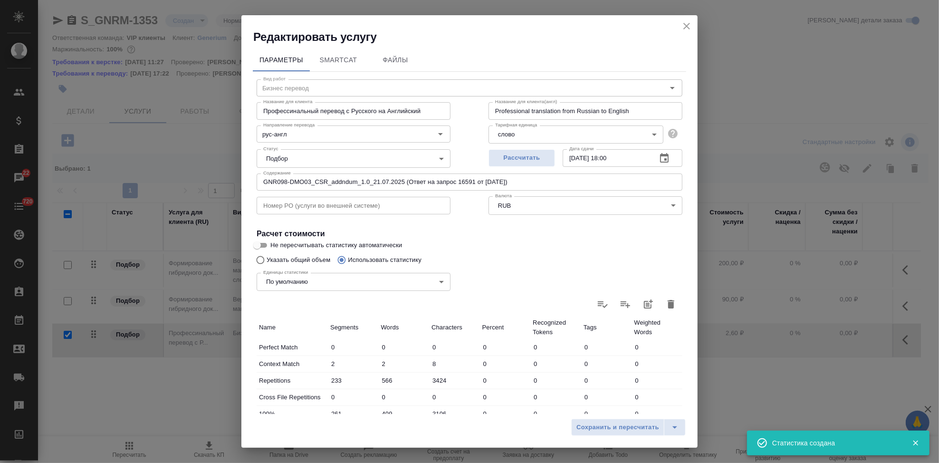
type input "2"
type input "8"
type input "233"
type input "566"
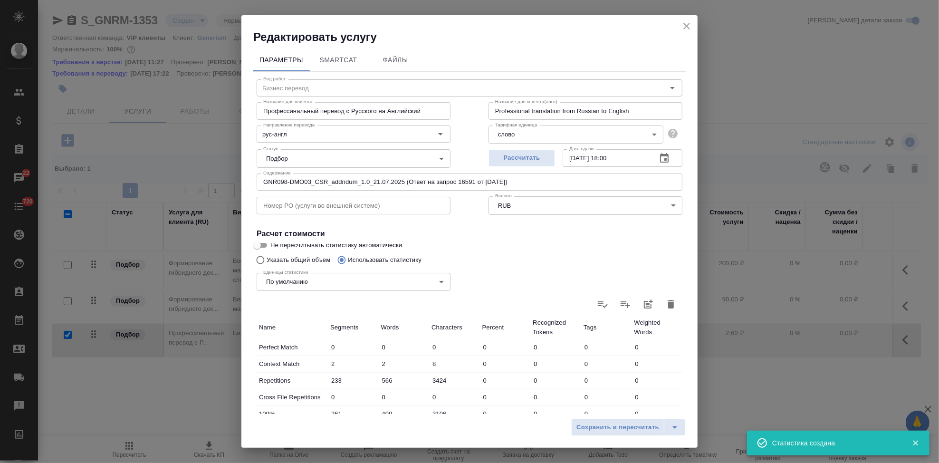
type input "3424"
type input "261"
type input "409"
type input "3106"
type input "52"
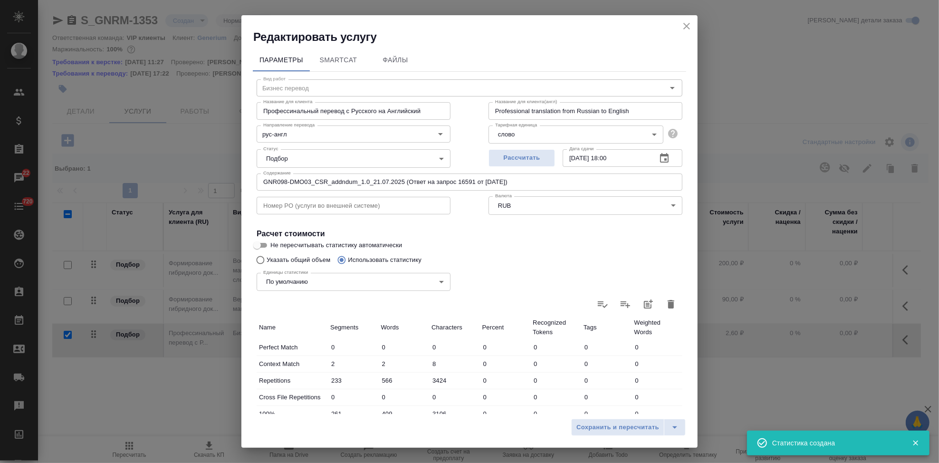
type input "239"
type input "1752"
type input "13"
type input "53"
type input "401"
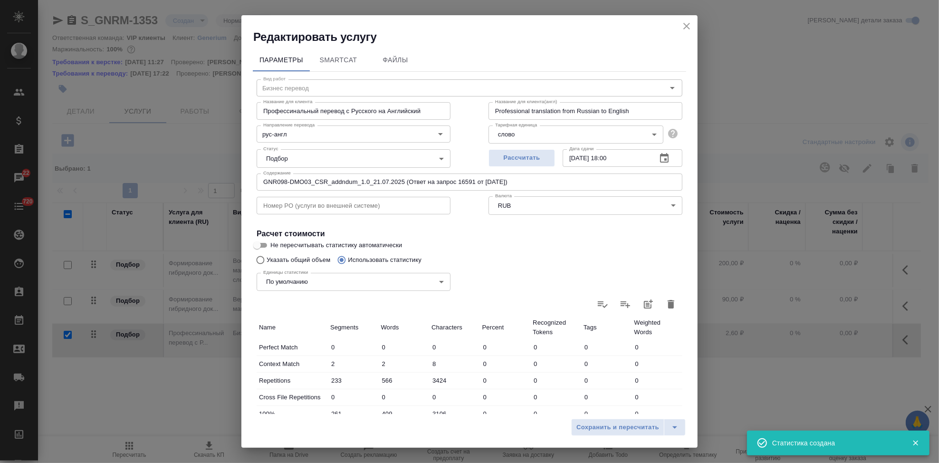
type input "44"
type input "145"
type input "1018"
type input "198"
type input "2061"
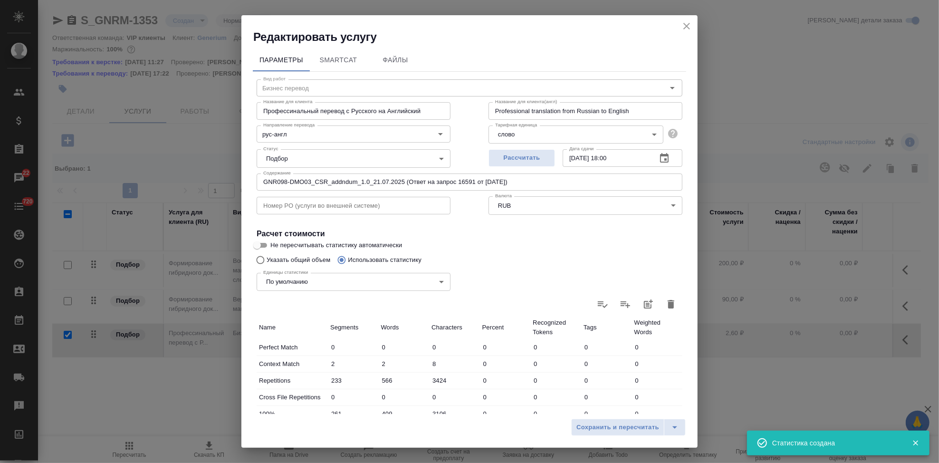
type input "15174"
type input "567"
type input "2905"
type input "21455"
type input "800"
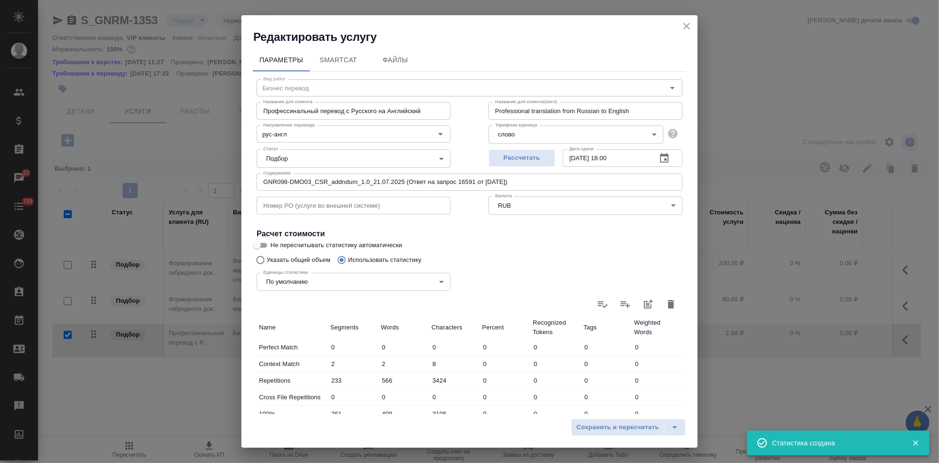
type input "3471"
type input "24879"
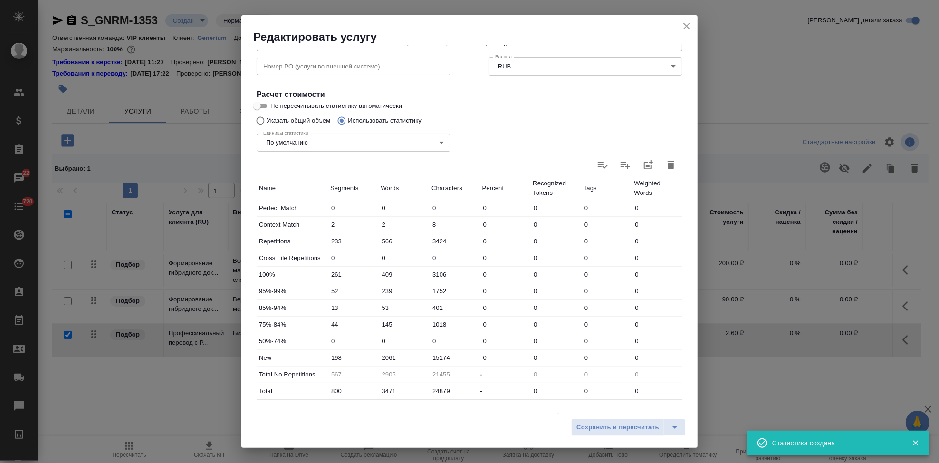
scroll to position [184, 0]
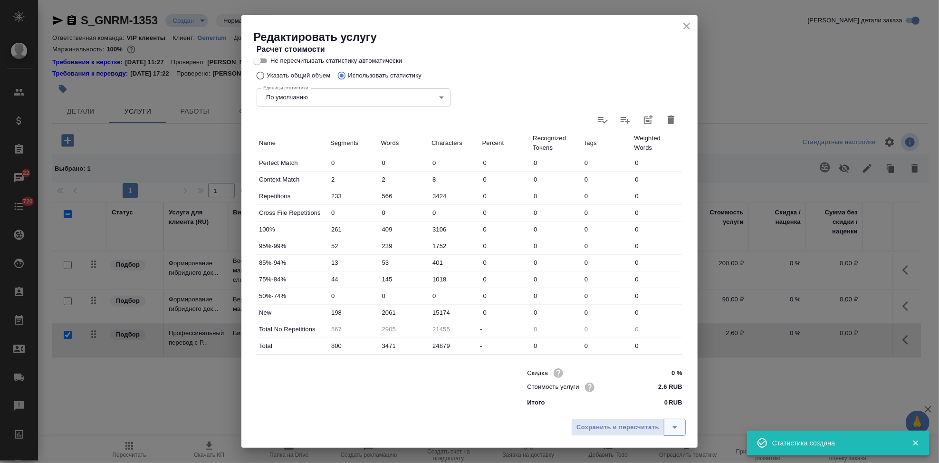
click at [680, 425] on icon "split button" at bounding box center [674, 427] width 11 height 11
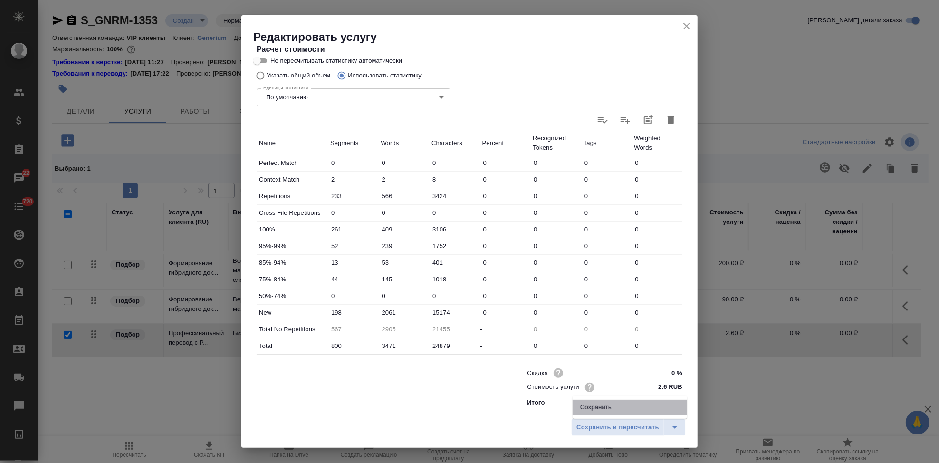
click at [637, 403] on li "Сохранить" at bounding box center [630, 407] width 115 height 15
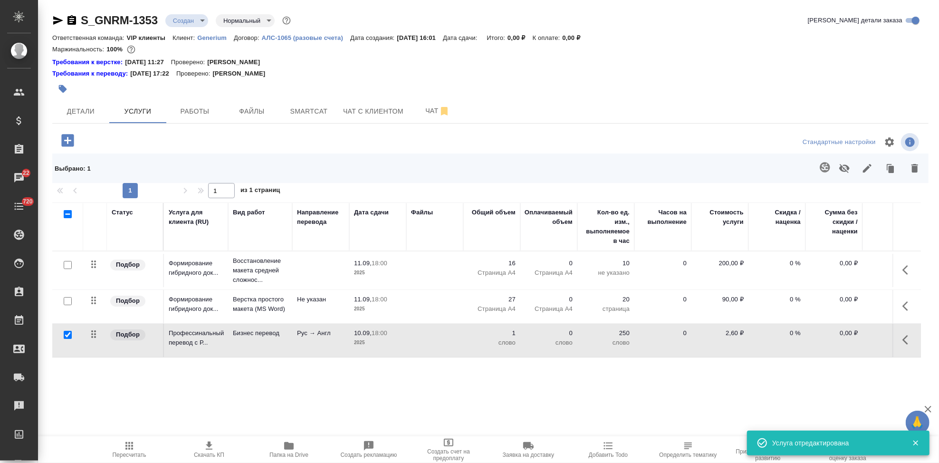
click at [65, 143] on icon "button" at bounding box center [67, 140] width 12 height 12
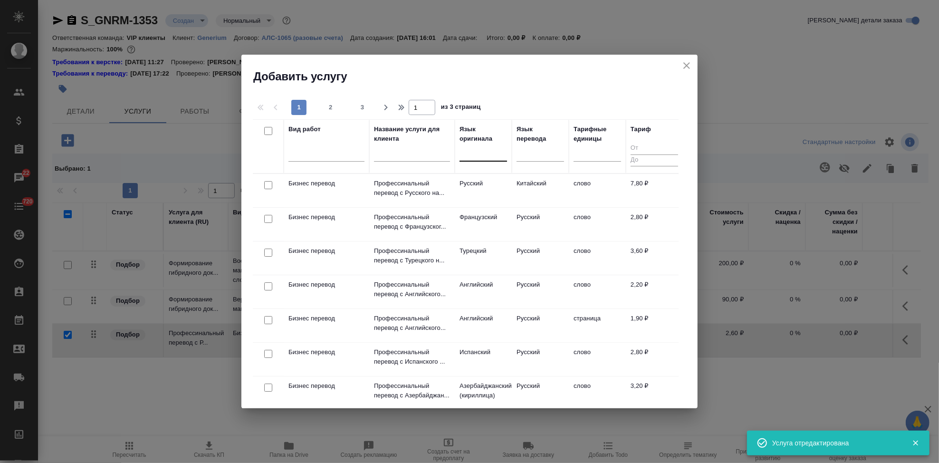
click at [478, 153] on div at bounding box center [484, 152] width 48 height 14
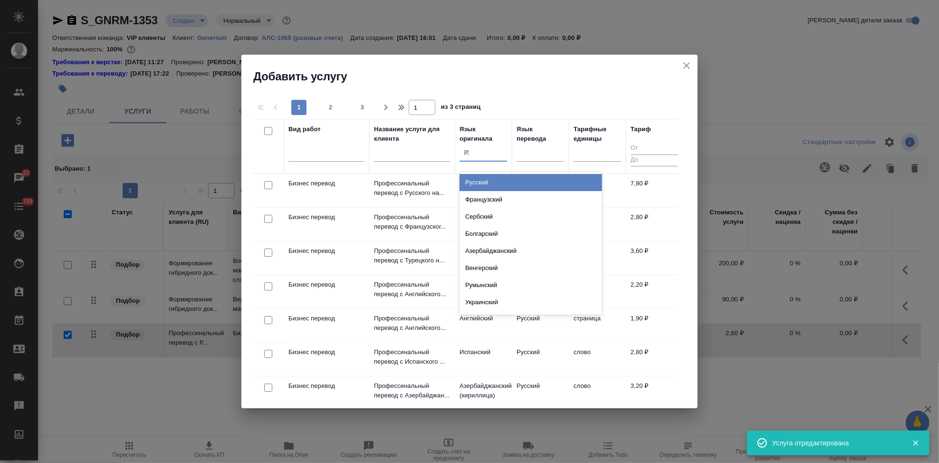
type input "рус"
click at [492, 185] on div "Русский" at bounding box center [531, 182] width 143 height 17
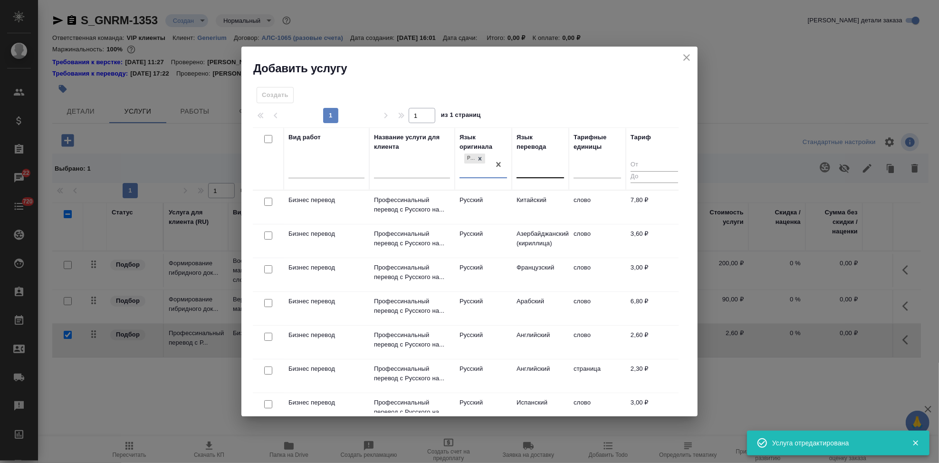
click at [532, 173] on div at bounding box center [541, 169] width 48 height 14
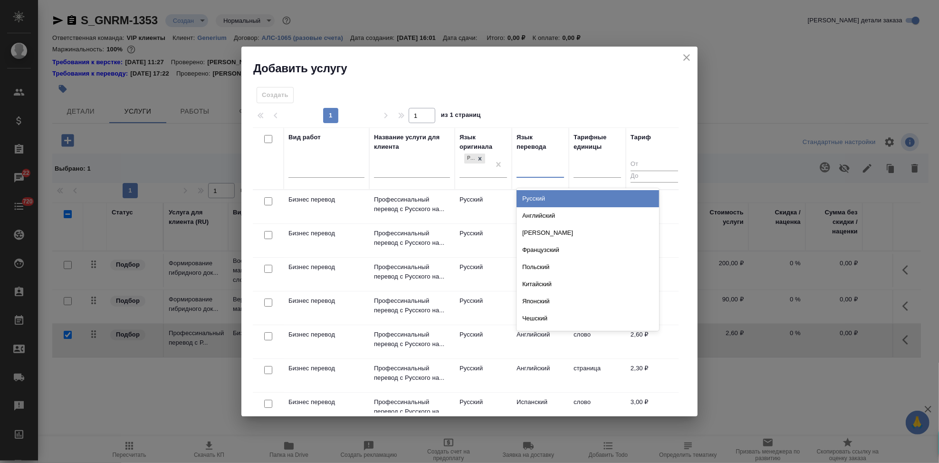
type input "[PERSON_NAME]"
click at [539, 194] on div "Английский" at bounding box center [588, 198] width 143 height 17
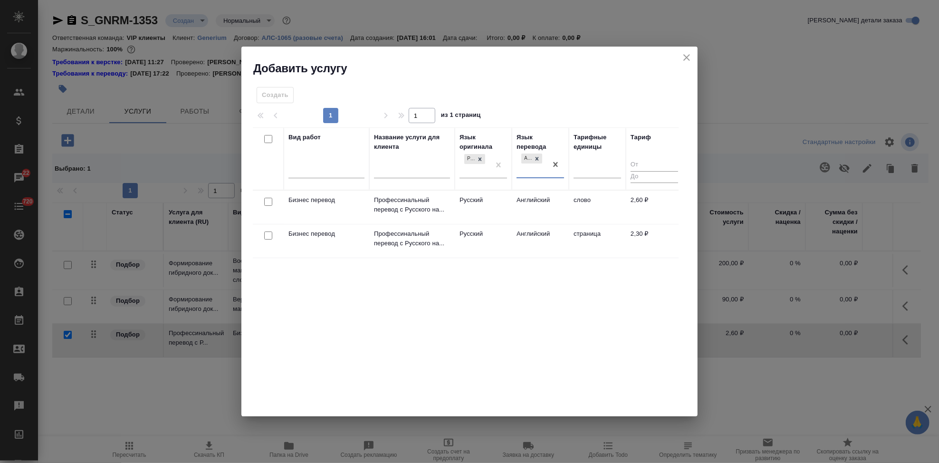
click at [515, 200] on td "Английский" at bounding box center [540, 207] width 57 height 33
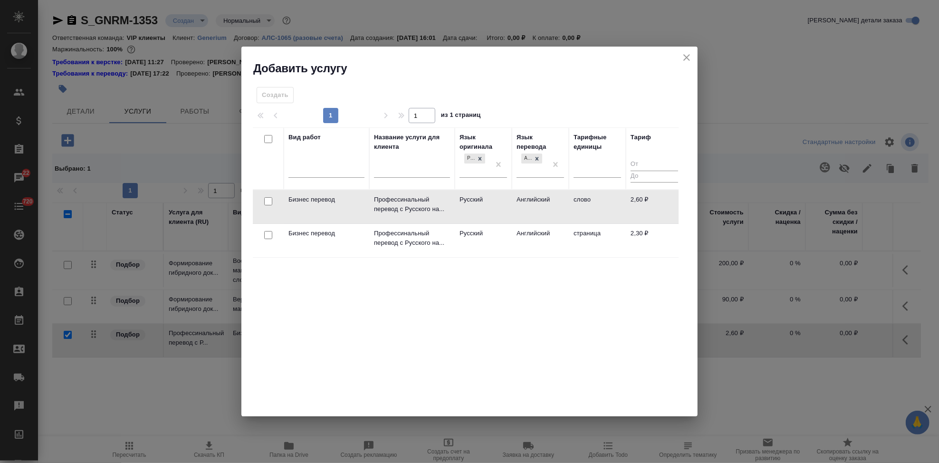
click at [515, 200] on td "Английский" at bounding box center [540, 206] width 57 height 33
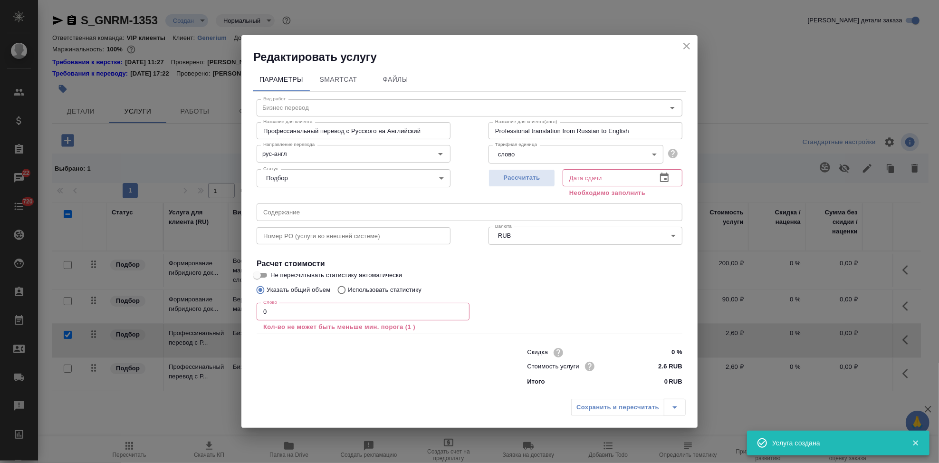
click at [300, 307] on input "0" at bounding box center [363, 311] width 213 height 17
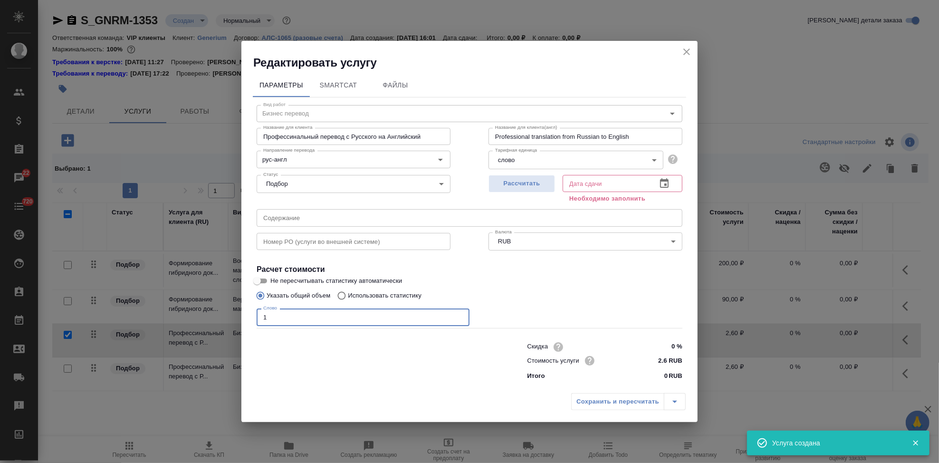
type input "1"
click at [668, 185] on icon "button" at bounding box center [664, 183] width 9 height 10
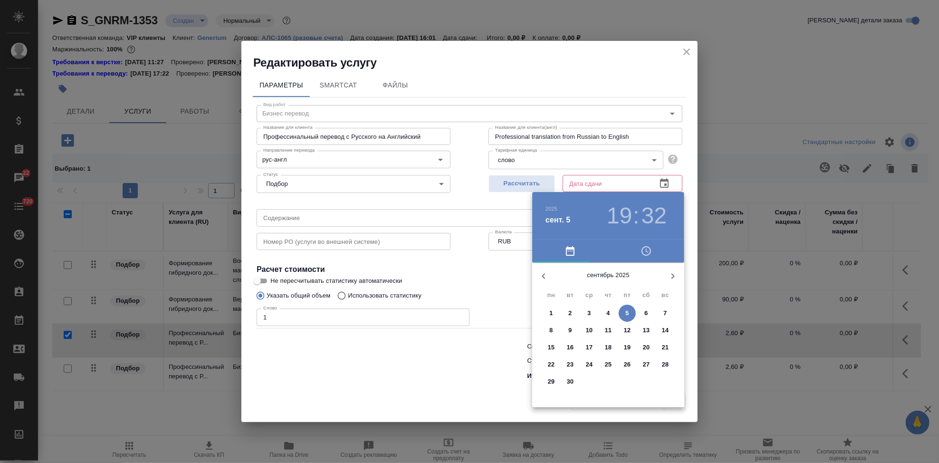
click at [574, 329] on span "9" at bounding box center [570, 331] width 17 height 10
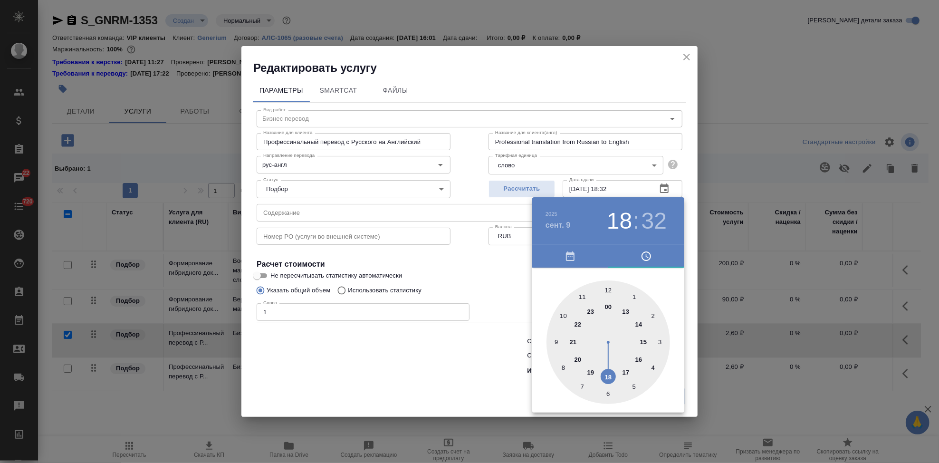
drag, startPoint x: 597, startPoint y: 372, endPoint x: 610, endPoint y: 371, distance: 12.9
click at [610, 371] on div at bounding box center [609, 342] width 124 height 124
type input "[DATE] 18:00"
drag, startPoint x: 604, startPoint y: 346, endPoint x: 609, endPoint y: 292, distance: 54.0
click at [609, 292] on div at bounding box center [609, 342] width 124 height 124
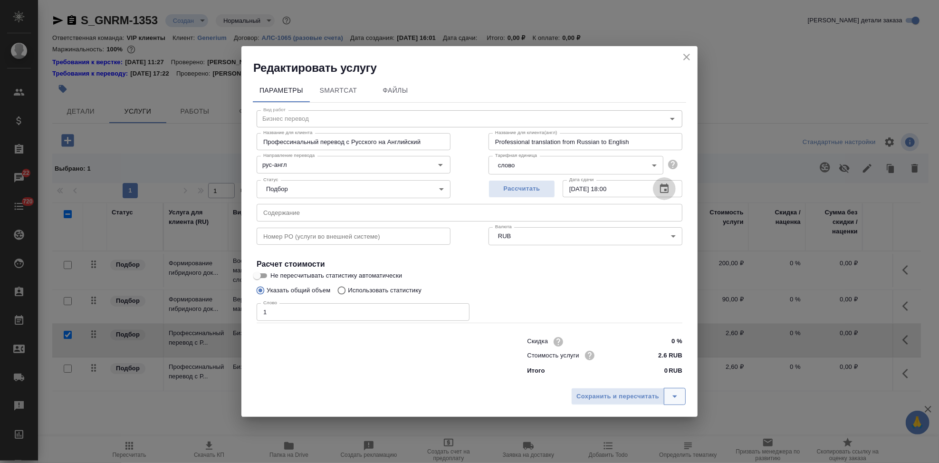
click at [672, 395] on icon "split button" at bounding box center [674, 396] width 11 height 11
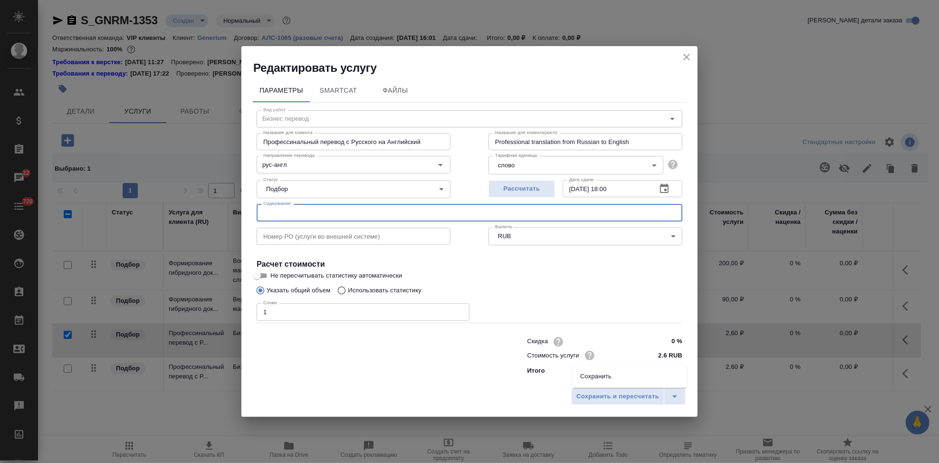
click at [289, 209] on input "text" at bounding box center [470, 212] width 426 height 17
type input "в"
type input "верификация"
click at [671, 394] on icon "split button" at bounding box center [674, 396] width 11 height 11
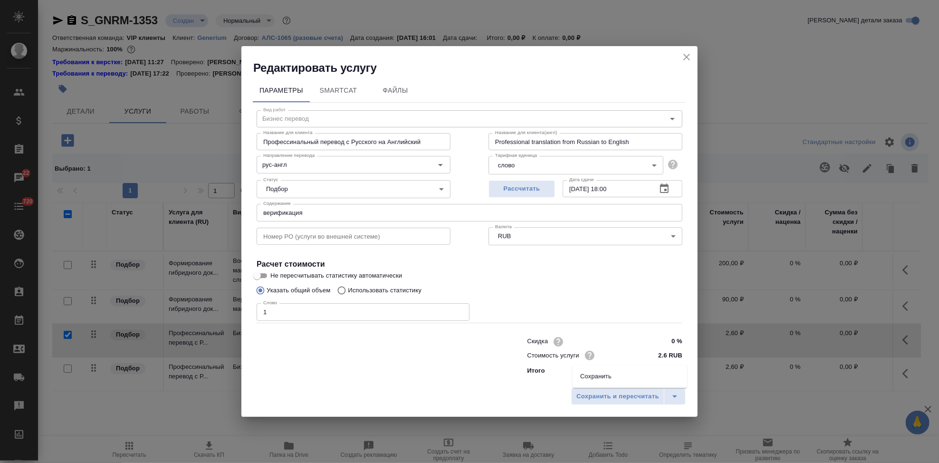
click at [633, 379] on li "Сохранить" at bounding box center [630, 376] width 115 height 15
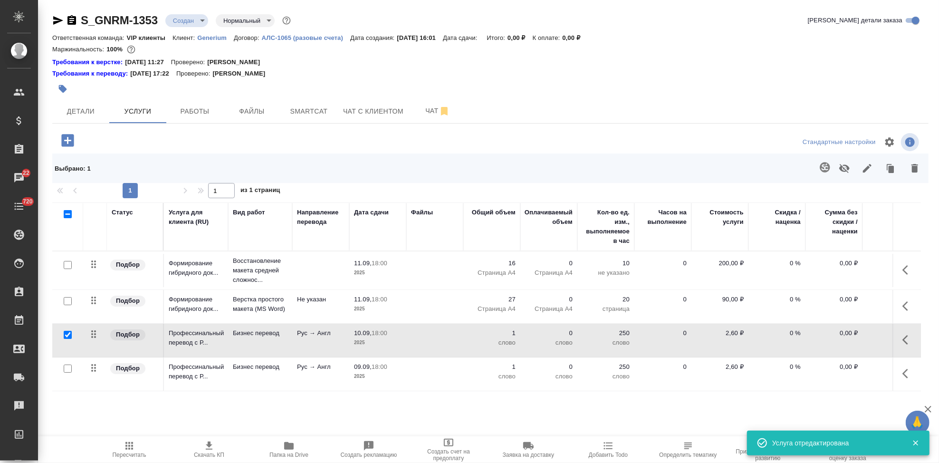
click at [908, 374] on icon "button" at bounding box center [907, 373] width 11 height 11
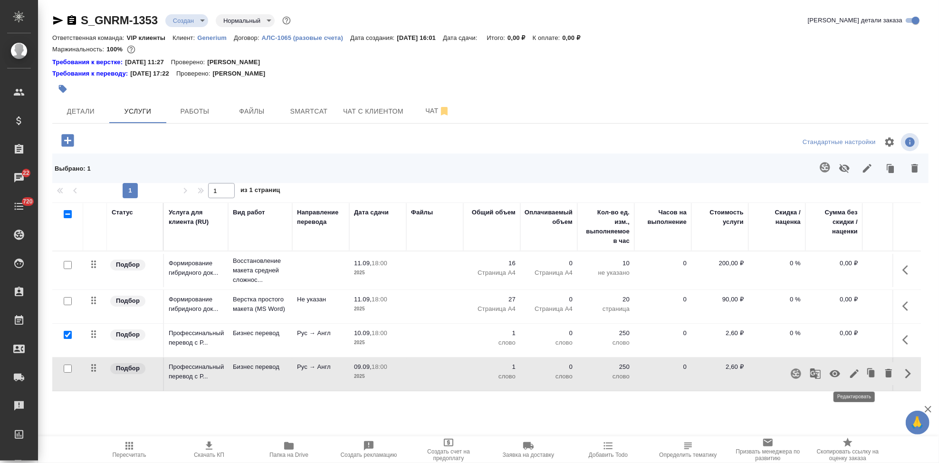
click at [848, 374] on button "button" at bounding box center [854, 373] width 16 height 23
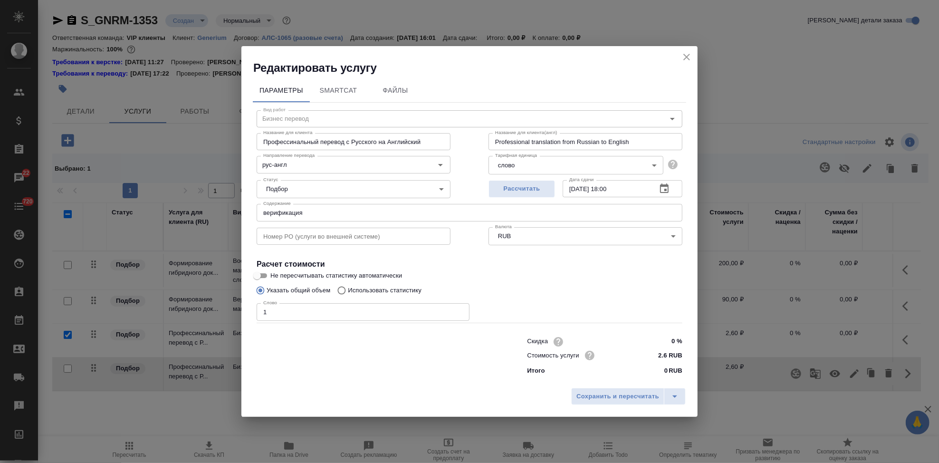
click at [683, 56] on icon "close" at bounding box center [686, 56] width 11 height 11
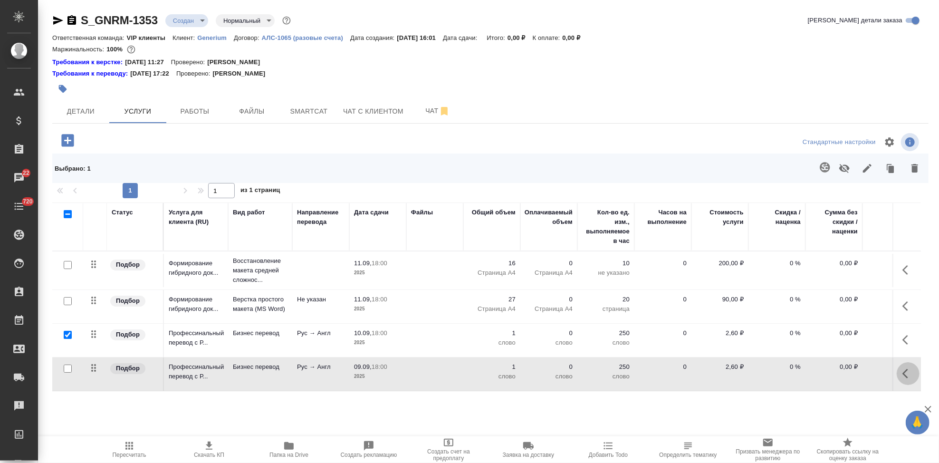
click at [900, 377] on button "button" at bounding box center [908, 373] width 23 height 23
click at [851, 375] on icon "button" at bounding box center [854, 373] width 11 height 11
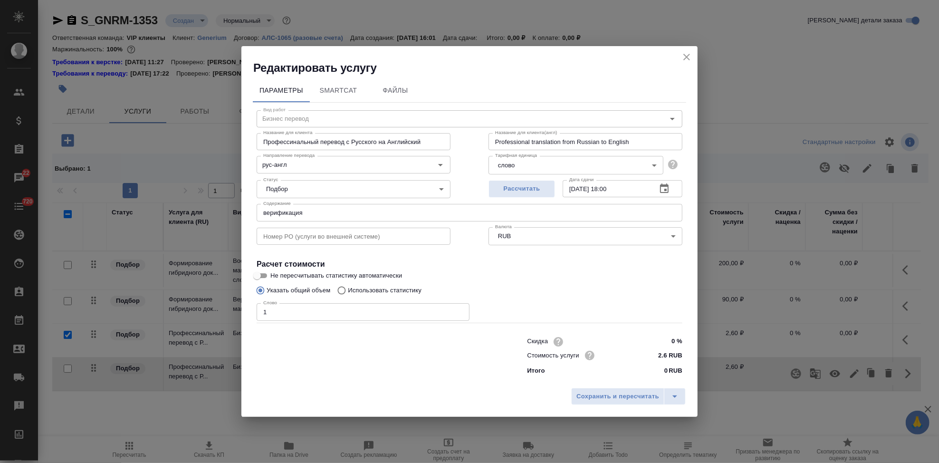
click at [344, 289] on input "Использовать статистику" at bounding box center [340, 290] width 15 height 18
radio input "true"
radio input "false"
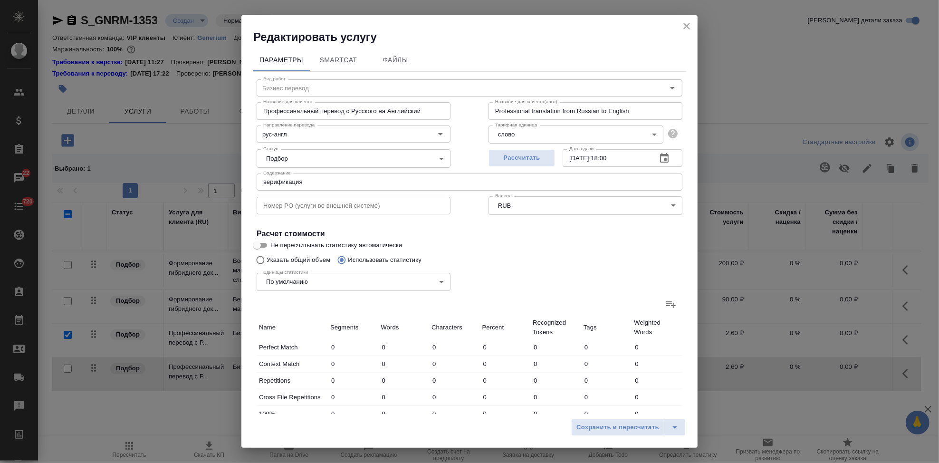
click at [665, 306] on icon at bounding box center [670, 303] width 11 height 11
click at [0, 0] on input "file" at bounding box center [0, 0] width 0 height 0
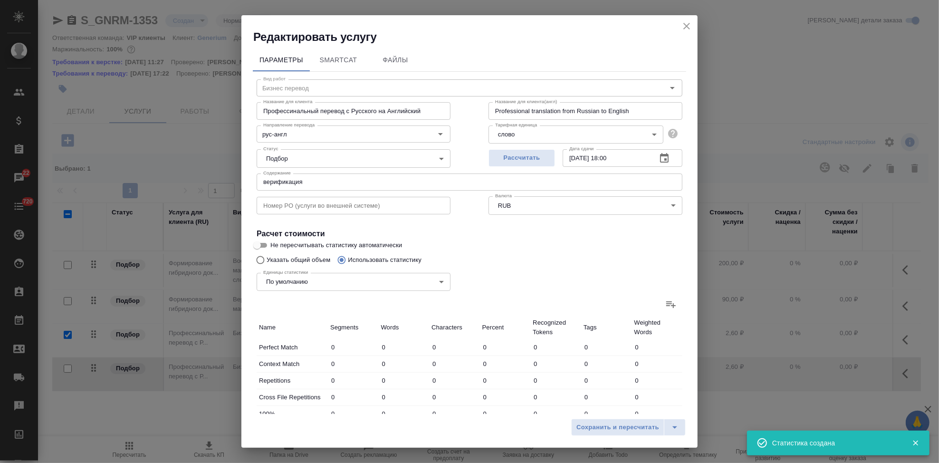
type input "10"
type input "22"
type input "109"
type input "39"
type input "74"
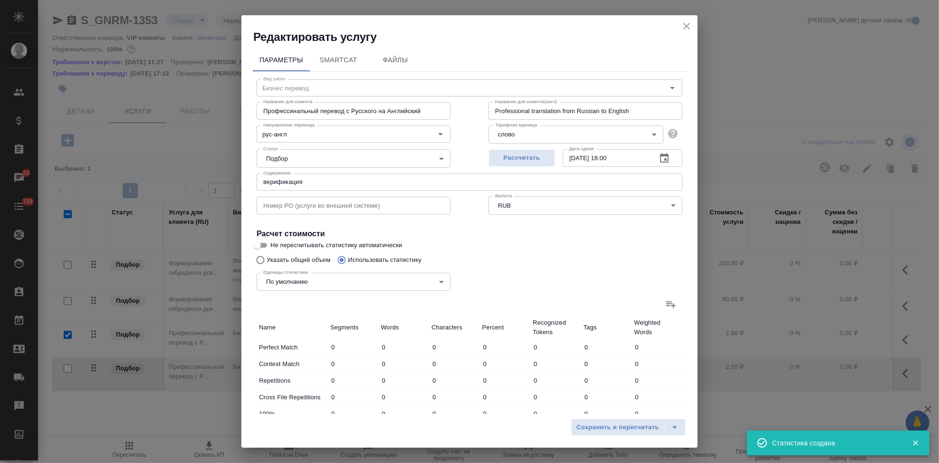
type input "514"
type input "8"
type input "18"
type input "134"
type input "5"
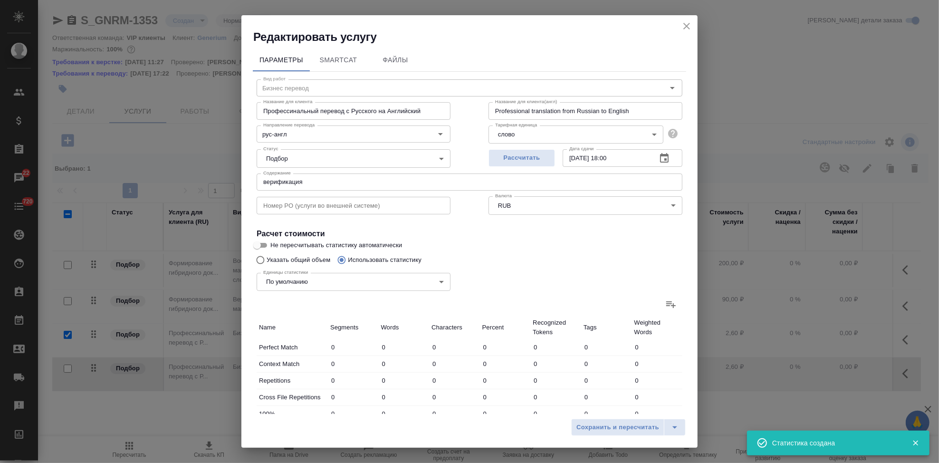
type input "47"
type input "300"
type input "73"
type input "1083"
type input "8082"
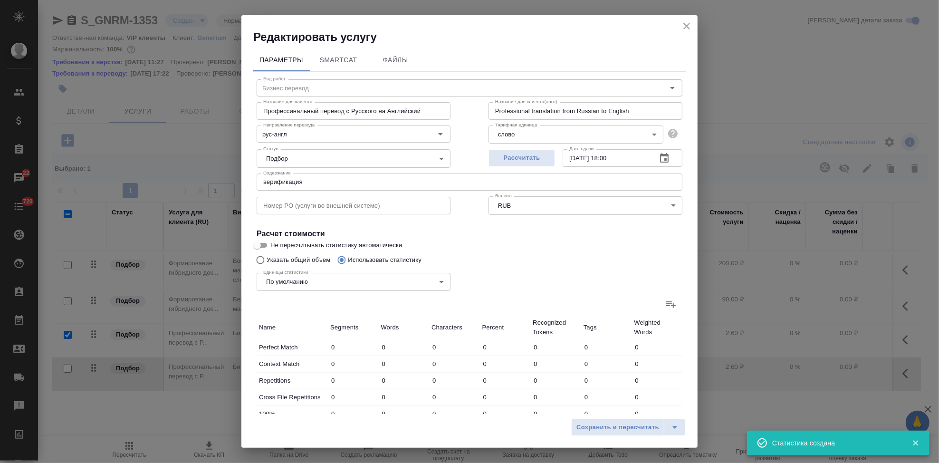
type input "124"
type input "1220"
type input "9028"
type input "134"
type input "1242"
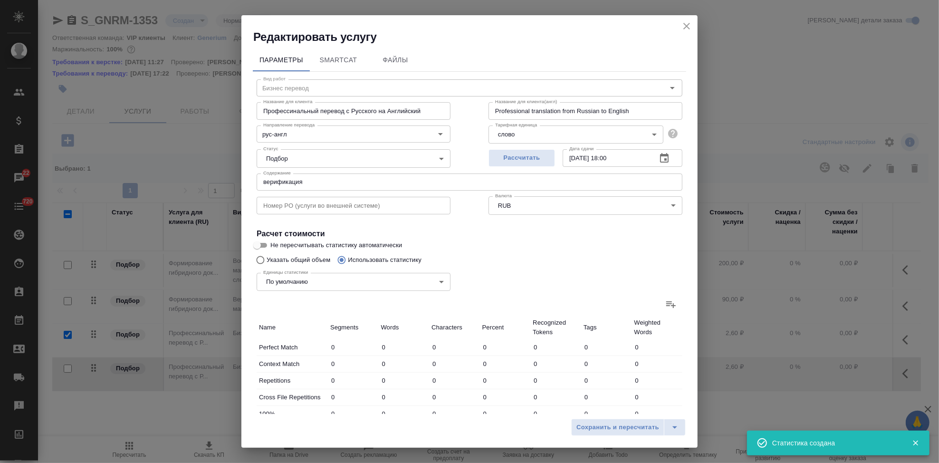
type input "9137"
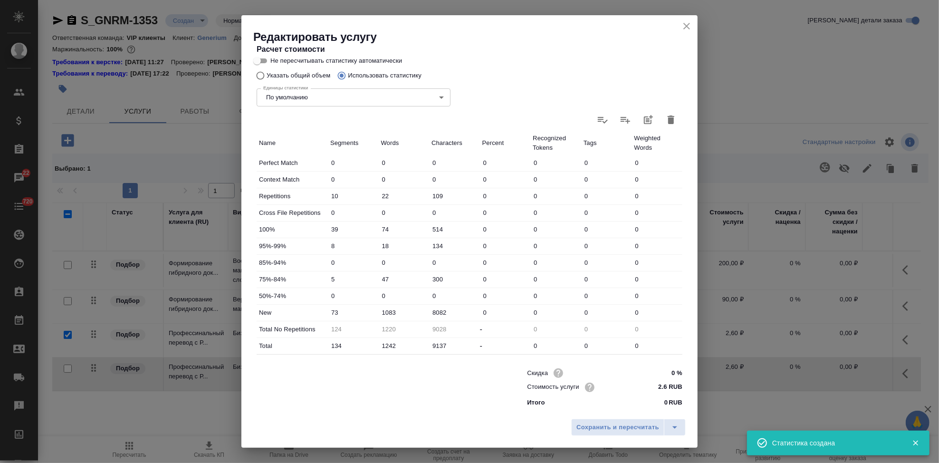
click at [395, 311] on input "1083" at bounding box center [404, 313] width 51 height 14
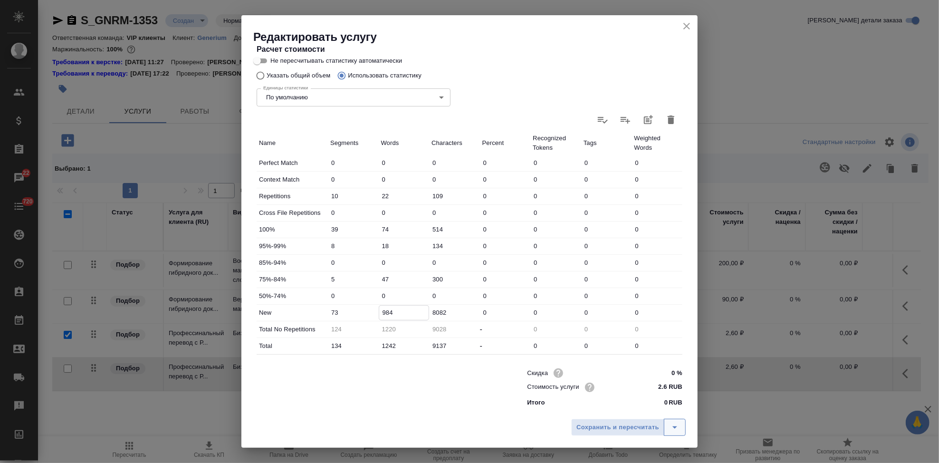
type input "984"
click at [668, 425] on button "split button" at bounding box center [675, 427] width 22 height 17
click at [633, 411] on li "Сохранить" at bounding box center [630, 407] width 115 height 15
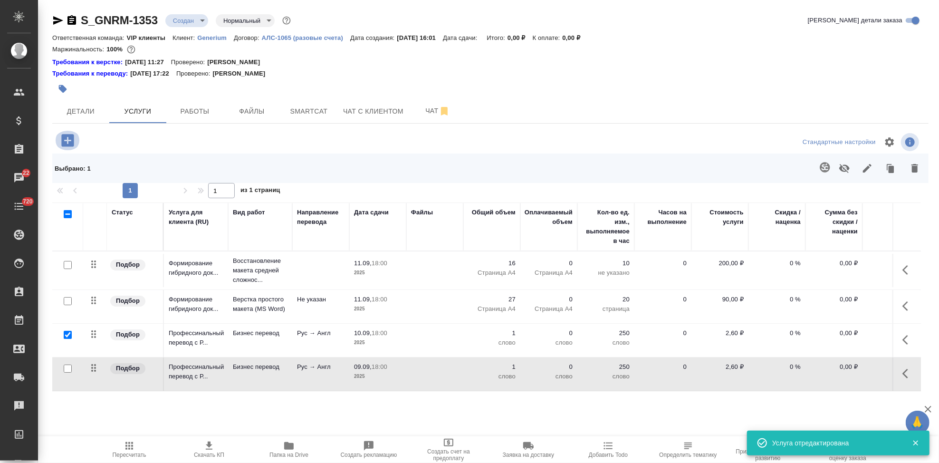
click at [70, 141] on icon "button" at bounding box center [67, 140] width 17 height 17
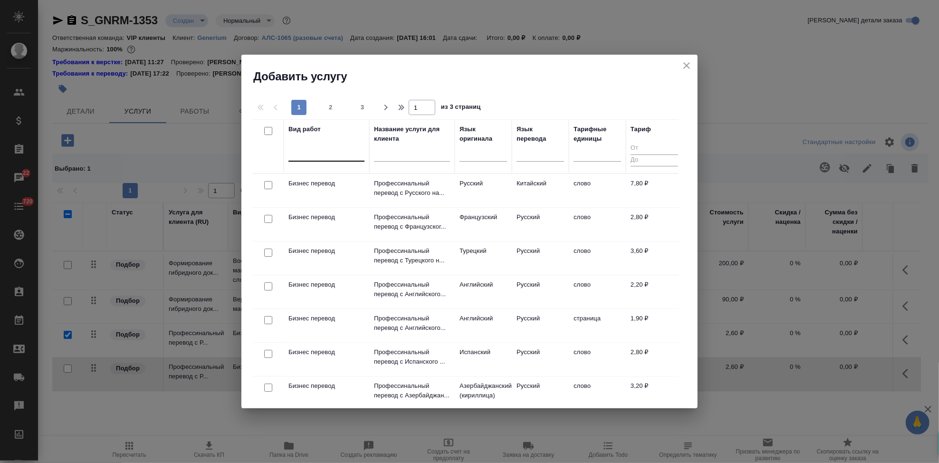
click at [330, 157] on div at bounding box center [326, 152] width 76 height 14
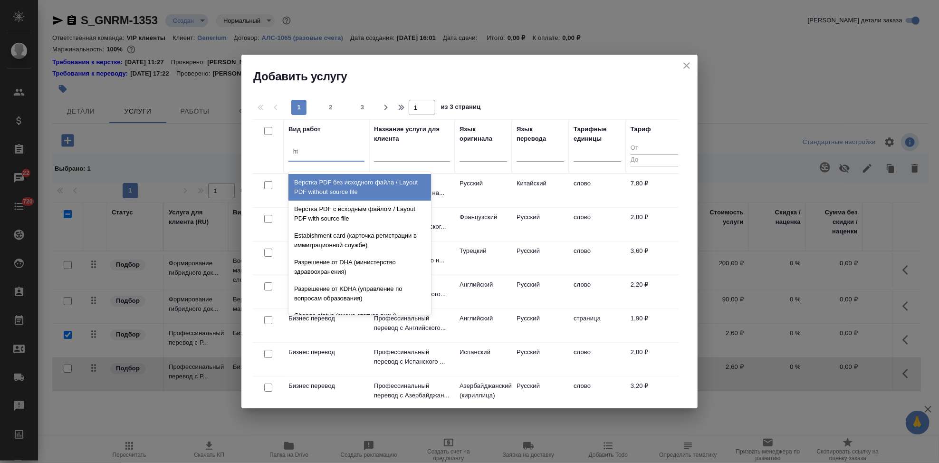
type input "h"
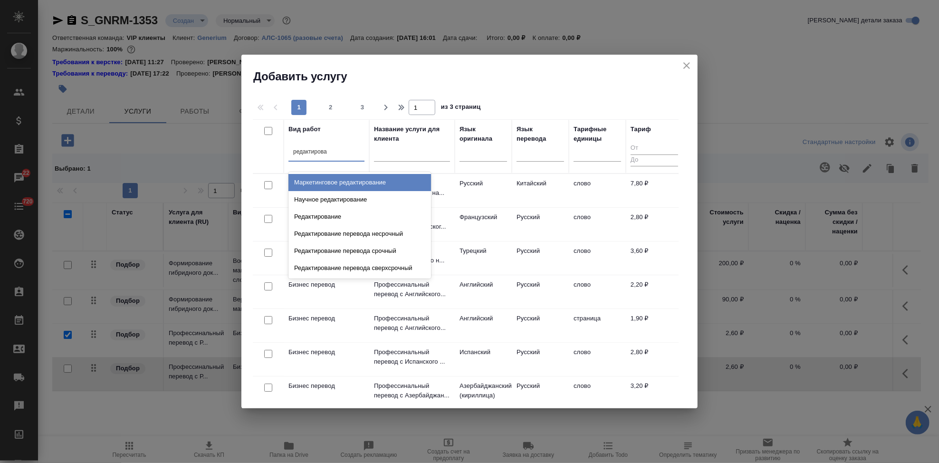
type input "редактирова"
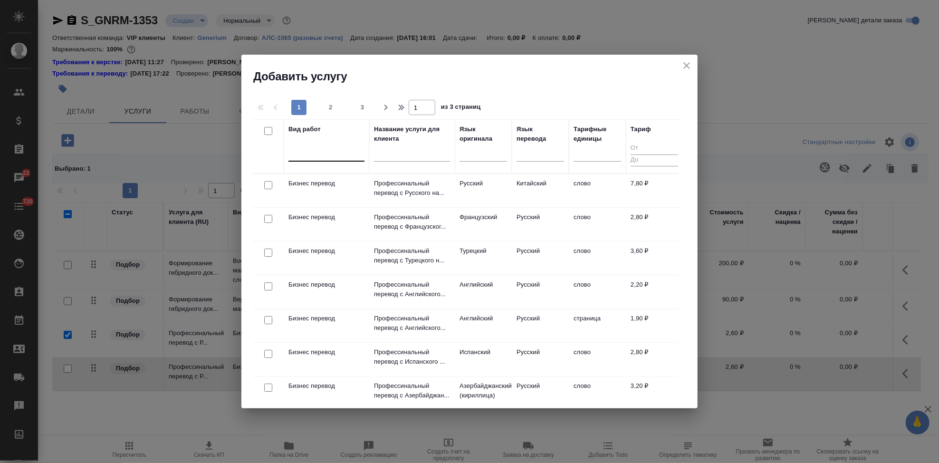
click at [331, 155] on div at bounding box center [326, 152] width 76 height 14
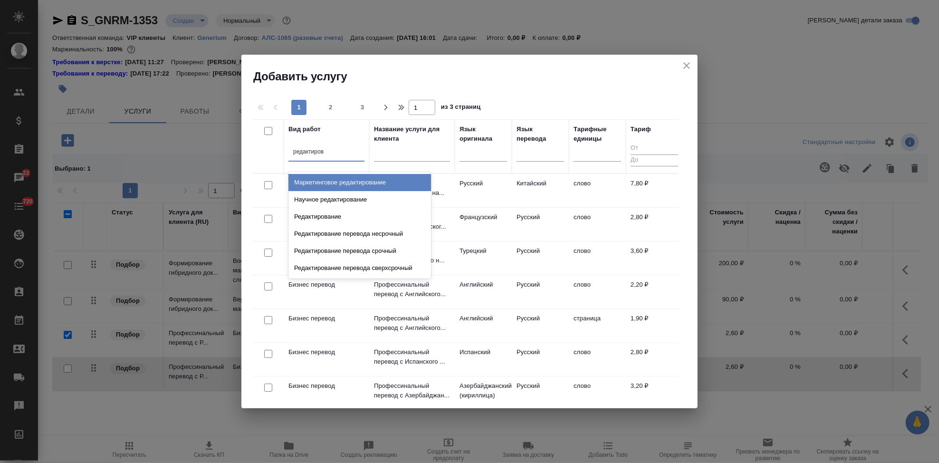
type input "редактирова"
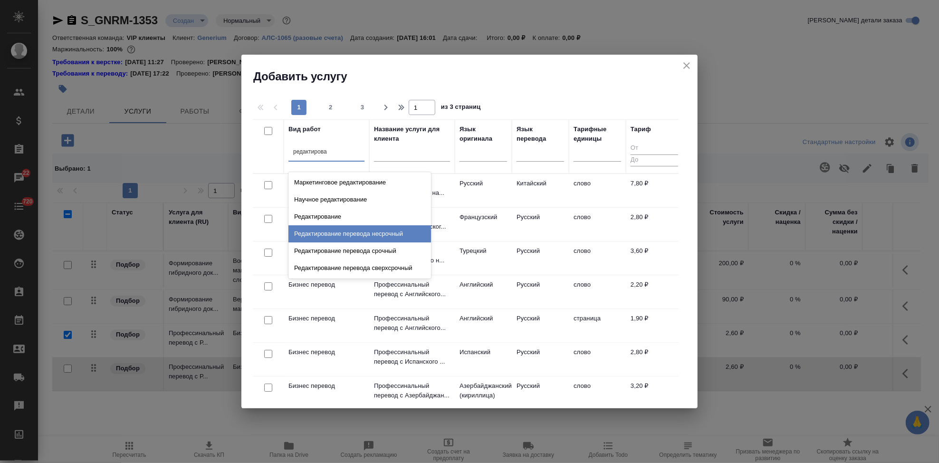
click at [362, 217] on div "Редактирование" at bounding box center [359, 216] width 143 height 17
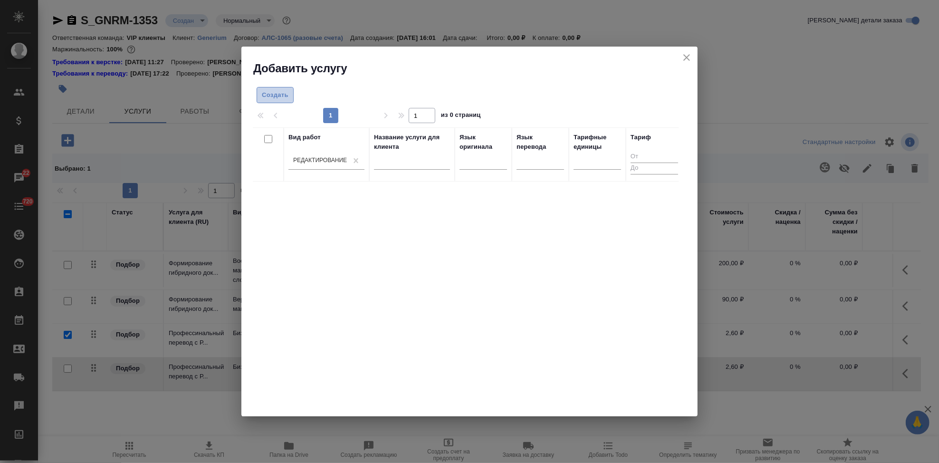
click at [274, 90] on span "Создать" at bounding box center [275, 95] width 27 height 11
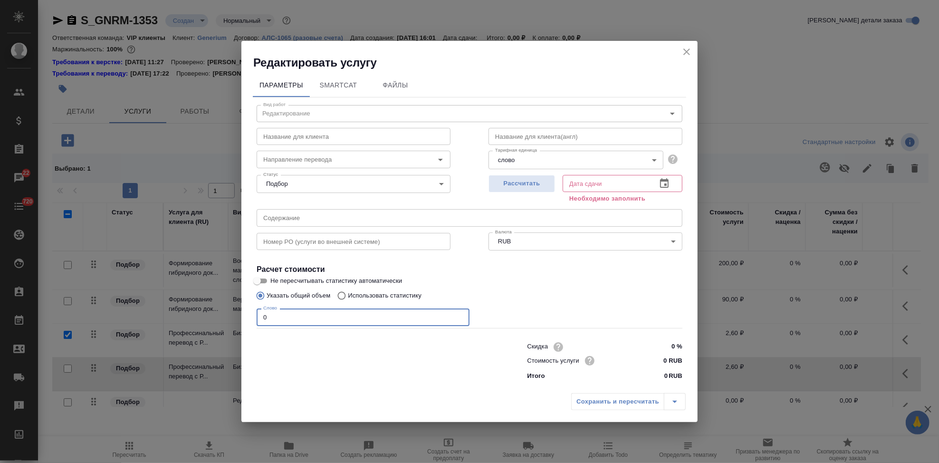
click at [278, 316] on input "0" at bounding box center [363, 316] width 213 height 17
type input "27"
click at [665, 183] on icon "button" at bounding box center [664, 183] width 9 height 10
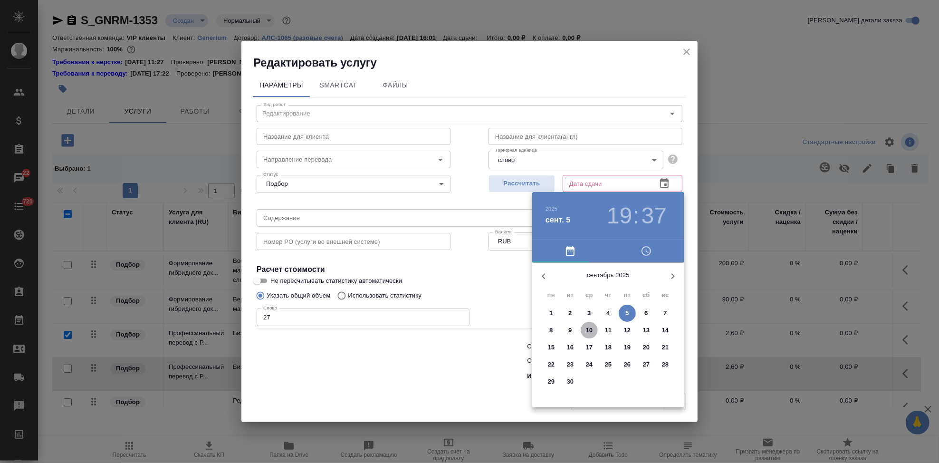
click at [591, 332] on p "10" at bounding box center [589, 331] width 7 height 10
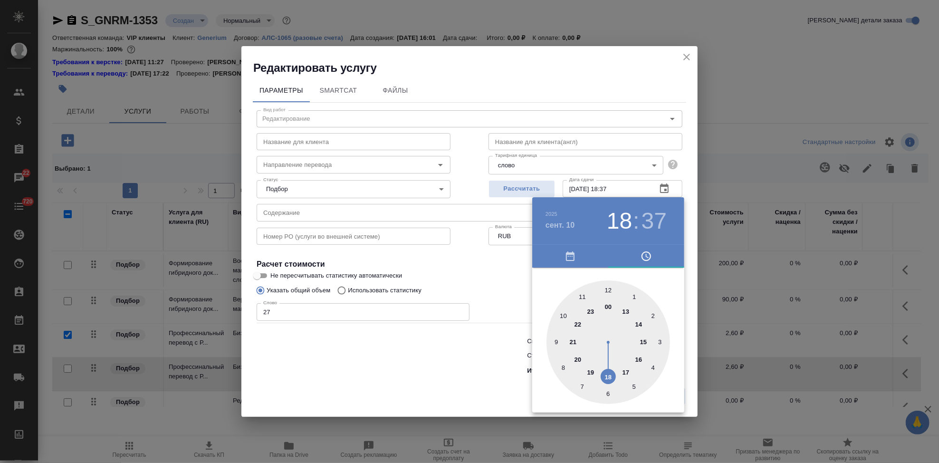
click at [603, 374] on div at bounding box center [609, 342] width 124 height 124
type input "[DATE] 18:00"
drag, startPoint x: 590, startPoint y: 341, endPoint x: 606, endPoint y: 284, distance: 59.6
click at [606, 284] on div at bounding box center [609, 342] width 124 height 124
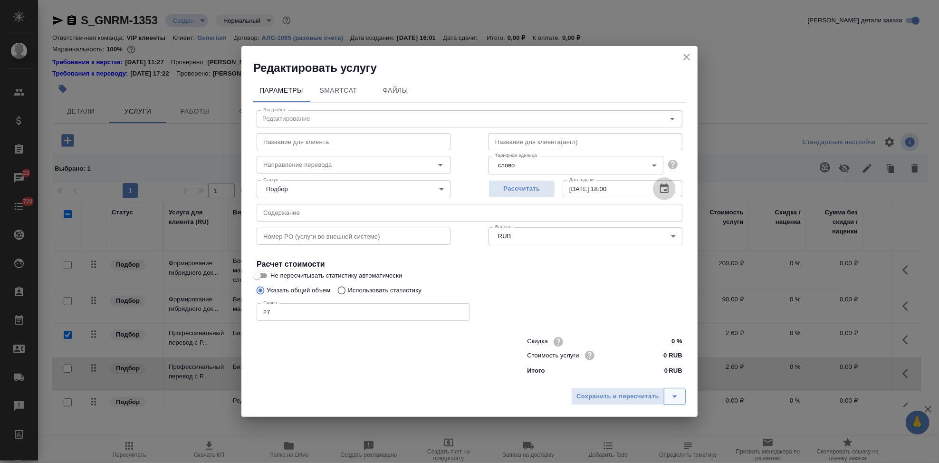
click at [678, 393] on icon "split button" at bounding box center [674, 396] width 11 height 11
click at [611, 379] on li "Сохранить" at bounding box center [630, 376] width 115 height 15
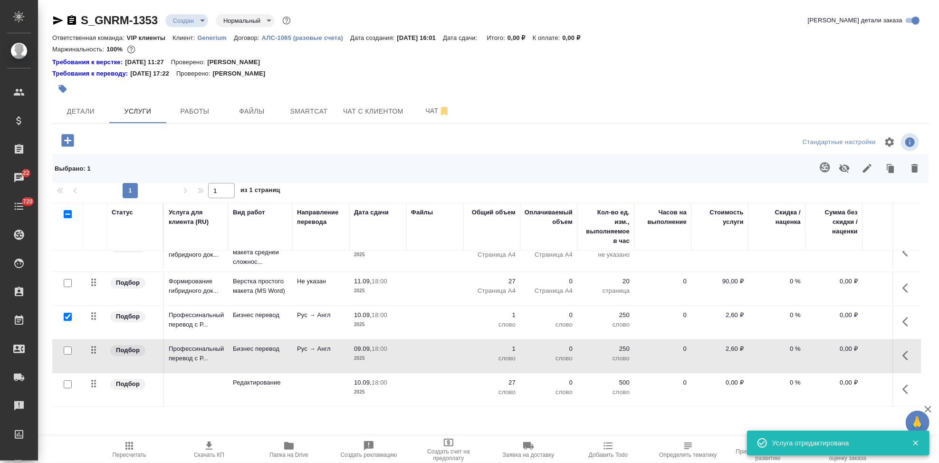
scroll to position [26, 0]
click at [732, 378] on p "0,00 ₽" at bounding box center [720, 383] width 48 height 10
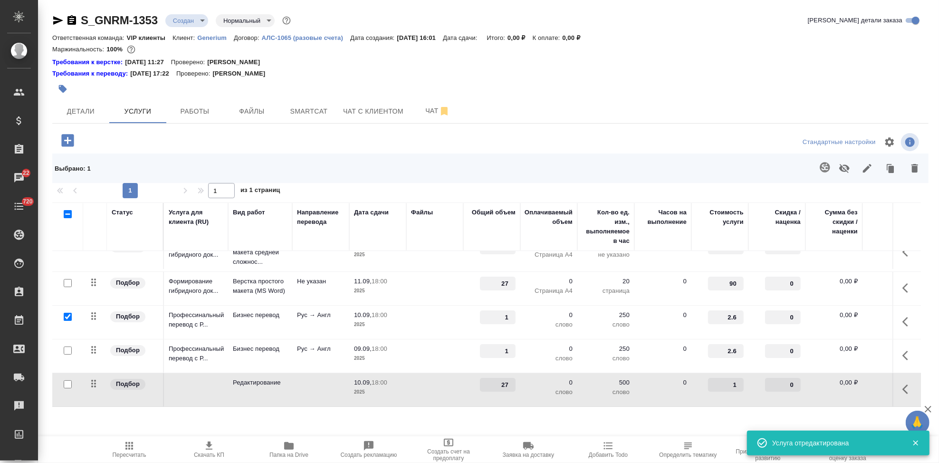
type input "1"
click at [739, 378] on input "1" at bounding box center [726, 385] width 36 height 14
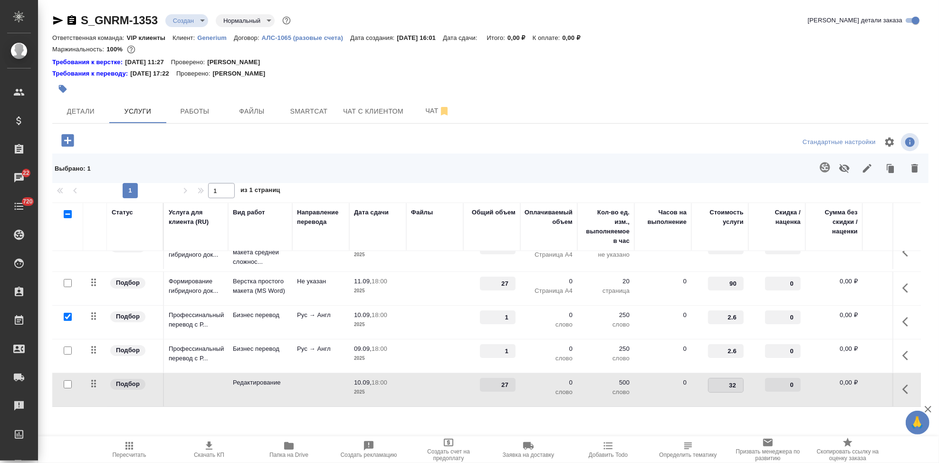
type input "325"
click at [679, 438] on button "Определить тематику" at bounding box center [688, 449] width 80 height 27
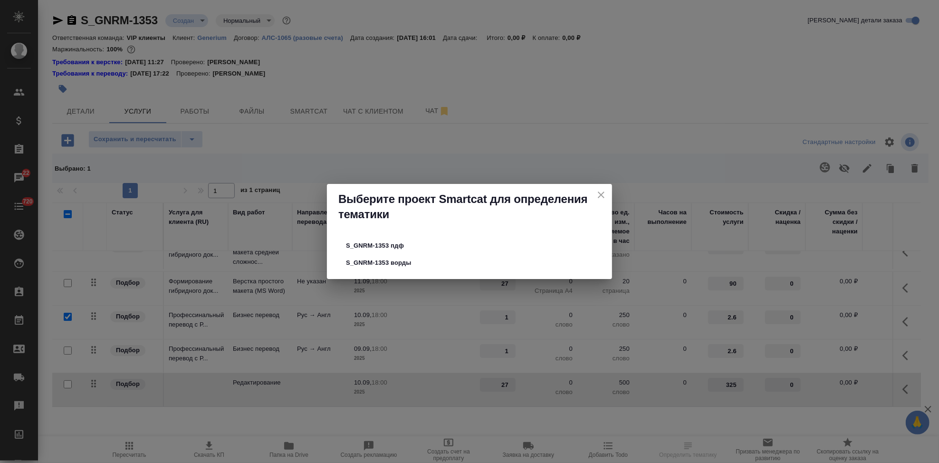
click at [597, 195] on icon "close" at bounding box center [600, 194] width 11 height 11
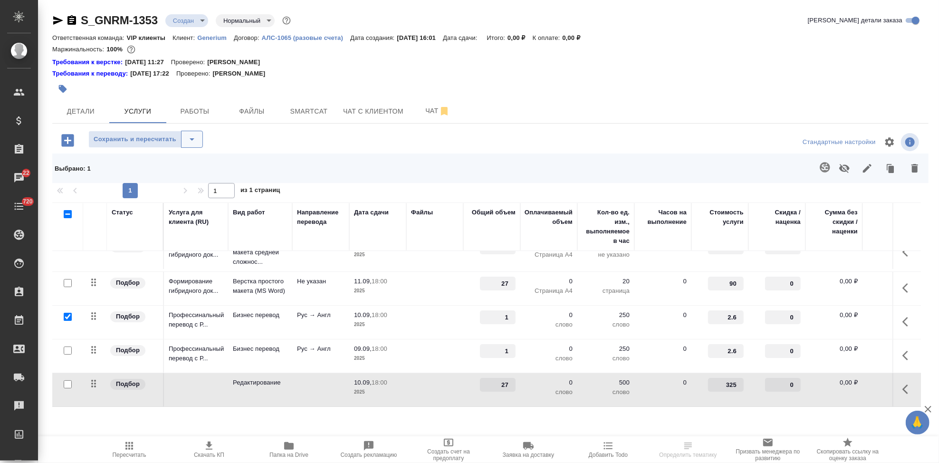
click at [190, 136] on icon "split button" at bounding box center [191, 139] width 11 height 11
click at [155, 160] on li "Сохранить" at bounding box center [145, 159] width 115 height 15
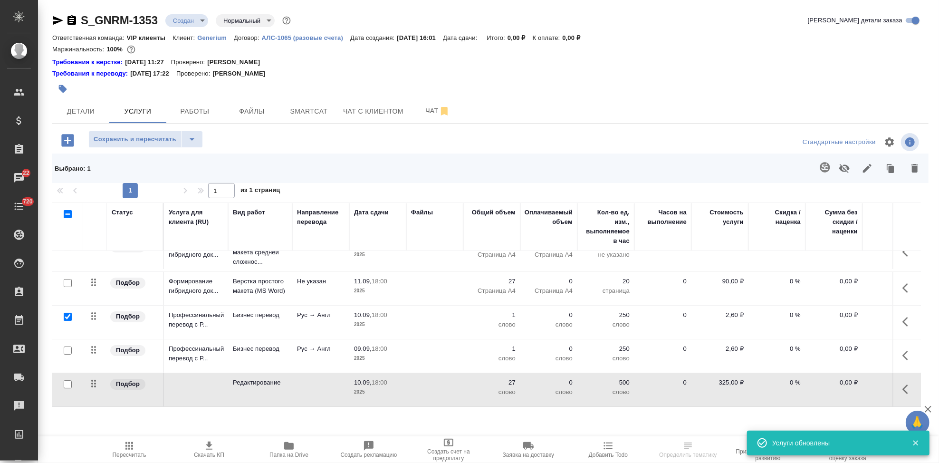
click at [897, 379] on button "button" at bounding box center [908, 389] width 23 height 23
click at [849, 384] on icon "button" at bounding box center [854, 389] width 11 height 11
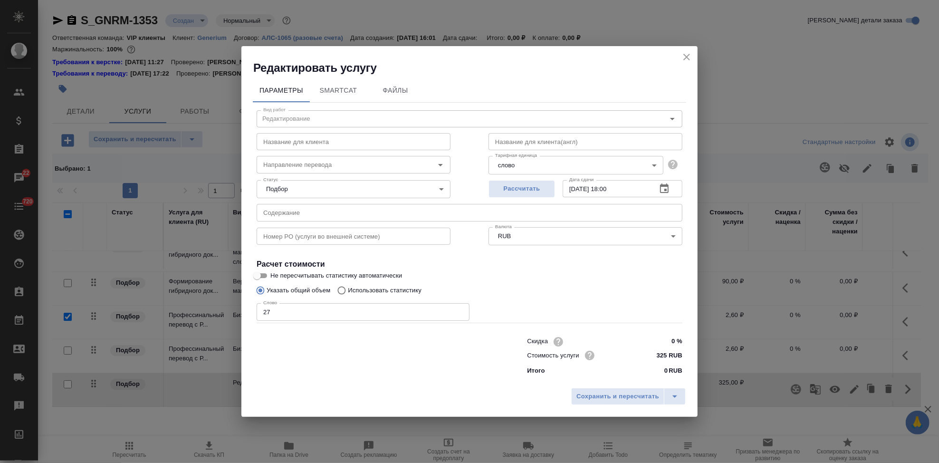
click at [302, 142] on input "text" at bounding box center [354, 141] width 194 height 17
type input "Редакторская правка"
click at [677, 395] on icon "split button" at bounding box center [674, 396] width 11 height 11
click at [612, 382] on li "Сохранить" at bounding box center [630, 376] width 115 height 15
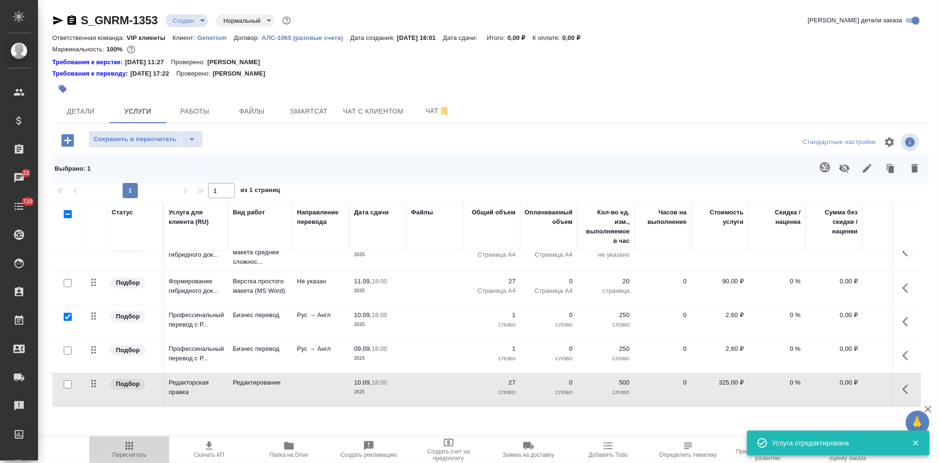
click at [137, 452] on span "Пересчитать" at bounding box center [130, 454] width 34 height 7
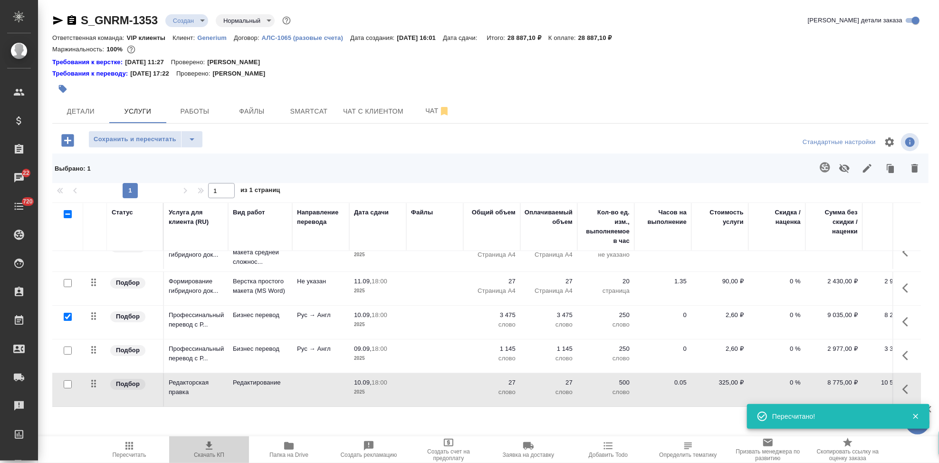
click at [200, 459] on button "Скачать КП" at bounding box center [209, 449] width 80 height 27
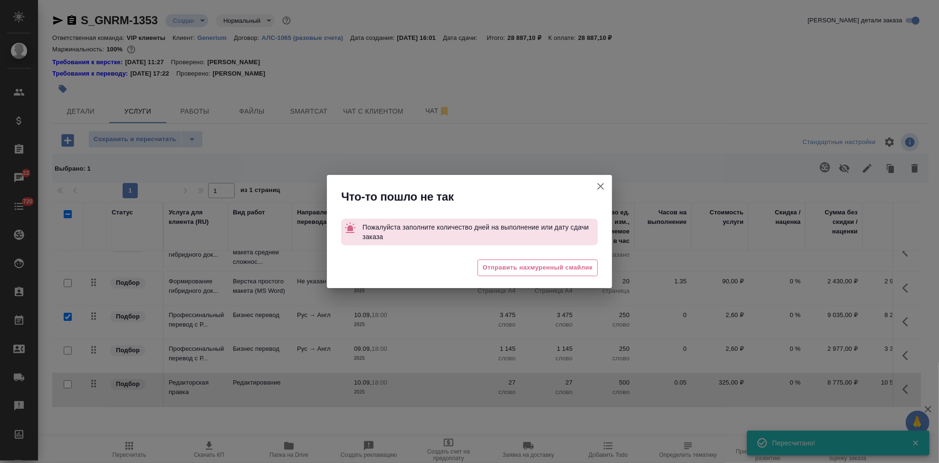
click at [599, 192] on icon "button" at bounding box center [600, 186] width 11 height 11
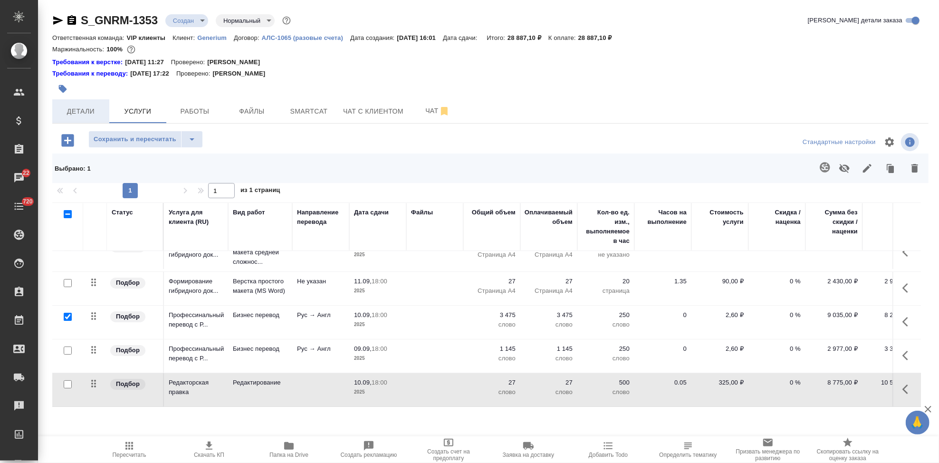
click at [74, 110] on span "Детали" at bounding box center [81, 112] width 46 height 12
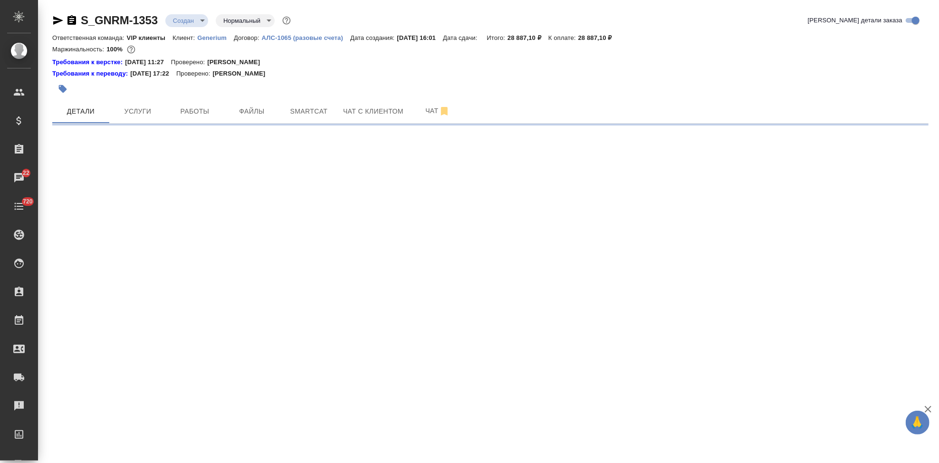
select select "RU"
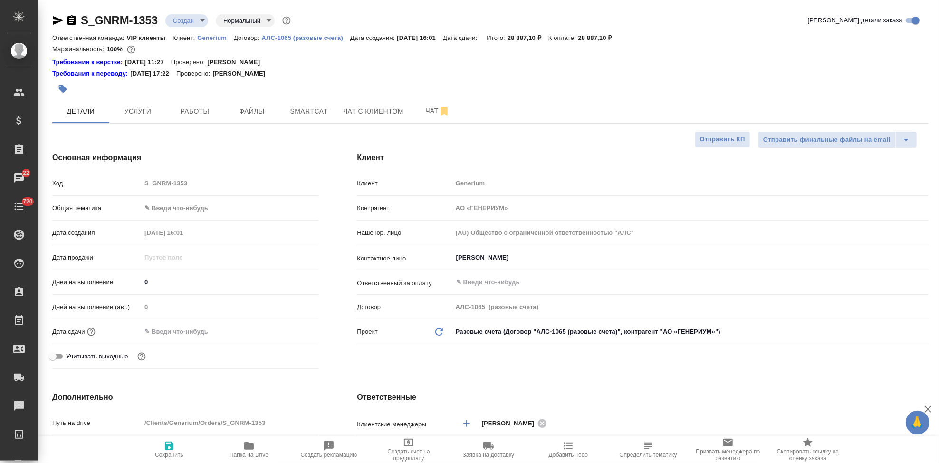
type textarea "x"
click at [165, 289] on div "Дней на выполнение 0" at bounding box center [185, 282] width 267 height 17
click at [167, 278] on input "0" at bounding box center [230, 282] width 178 height 14
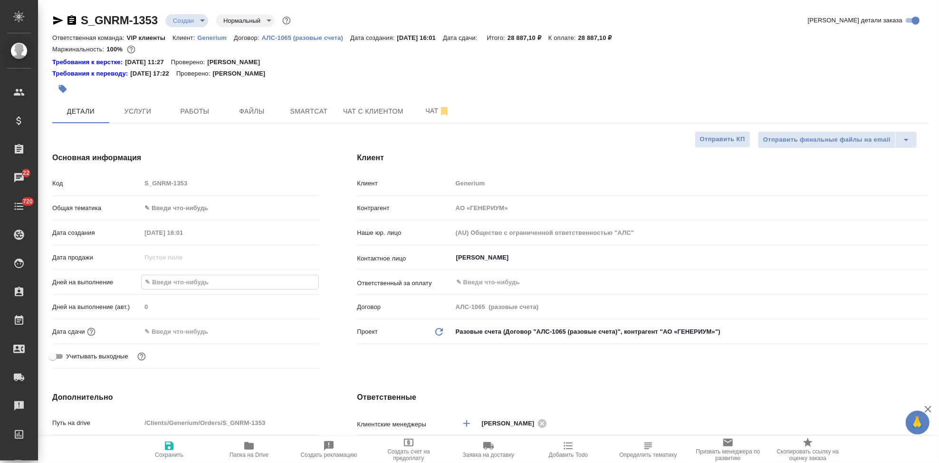
type textarea "x"
type input "3"
type textarea "x"
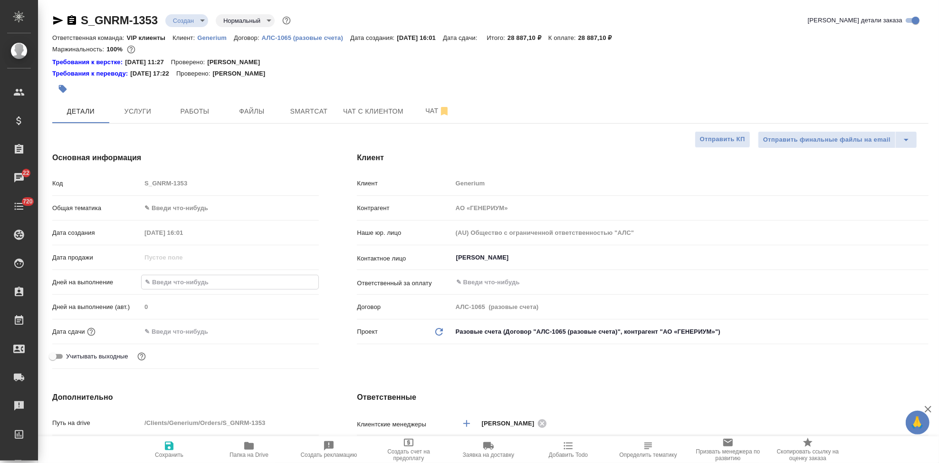
type textarea "x"
type input "3"
click at [165, 449] on icon "button" at bounding box center [169, 445] width 9 height 9
type textarea "x"
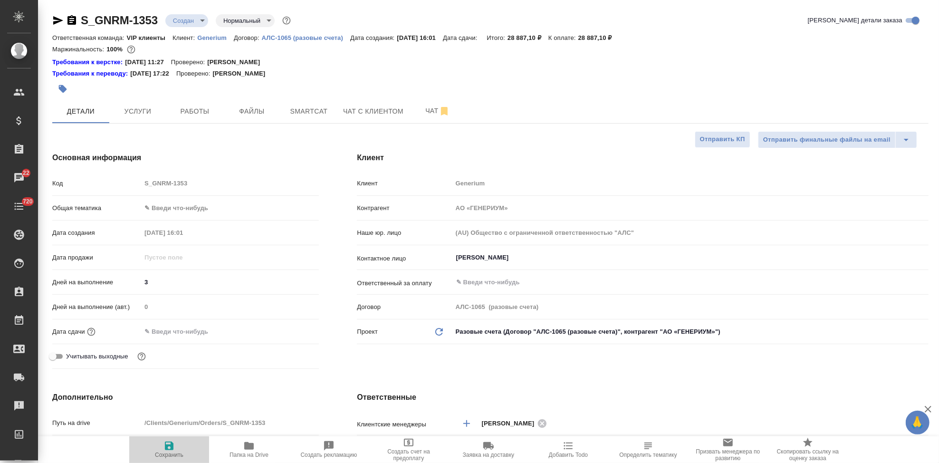
type textarea "x"
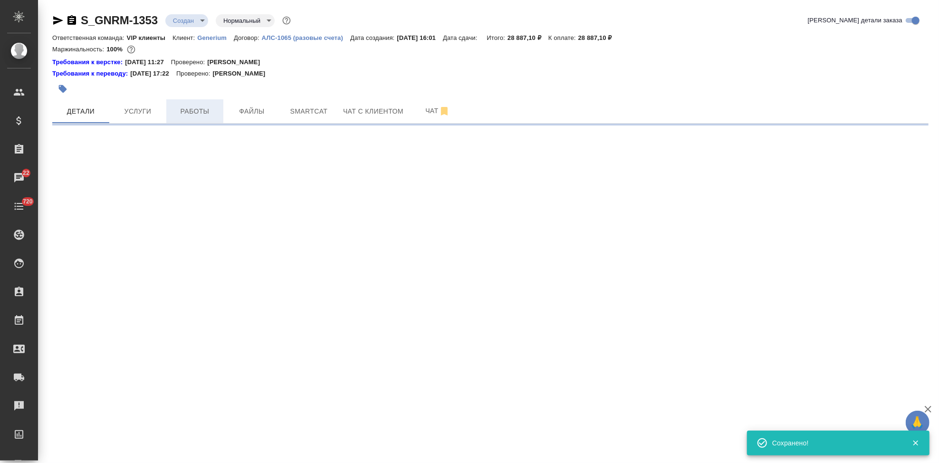
select select "RU"
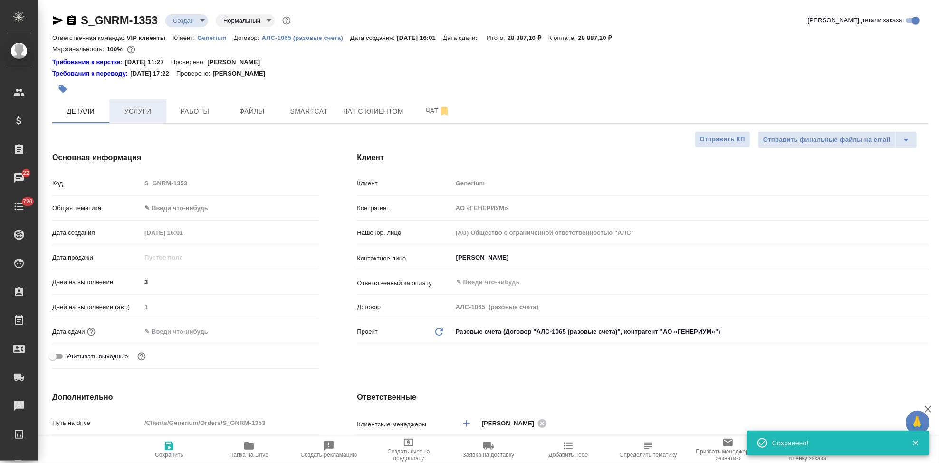
type textarea "x"
click at [138, 109] on span "Услуги" at bounding box center [138, 112] width 46 height 12
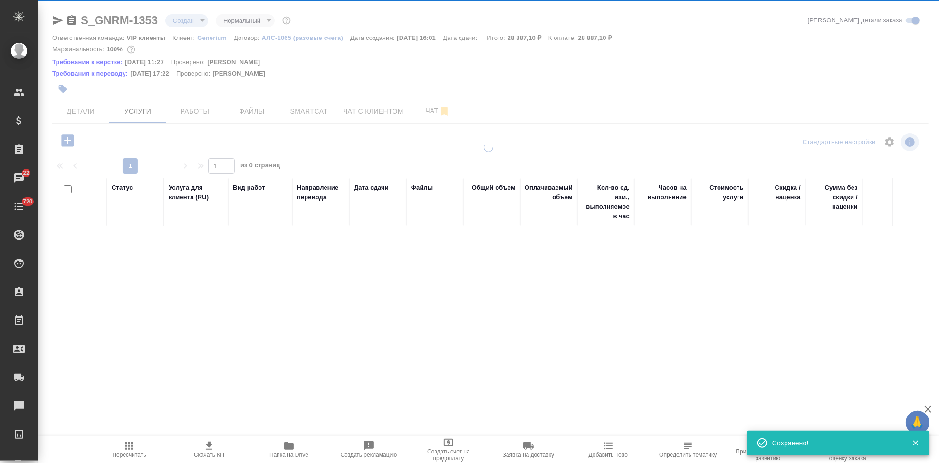
click at [131, 447] on icon "button" at bounding box center [129, 445] width 11 height 11
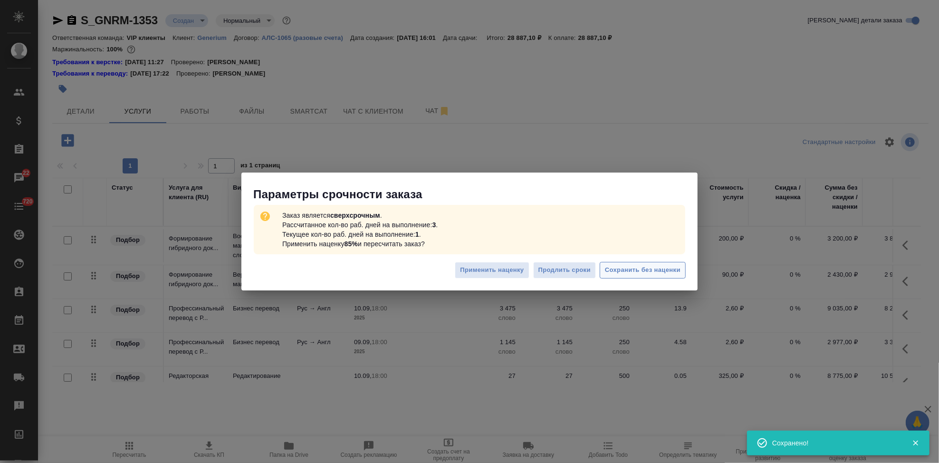
click at [648, 269] on span "Сохранить без наценки" at bounding box center [643, 270] width 76 height 11
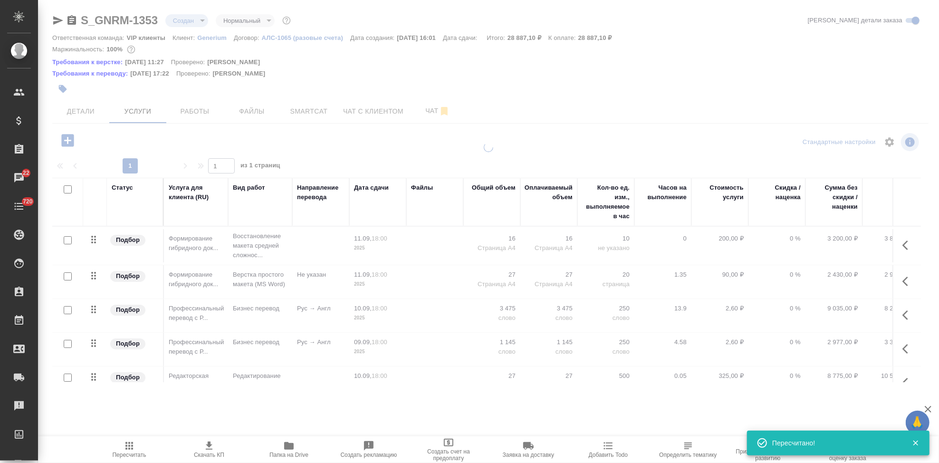
type input "urgent"
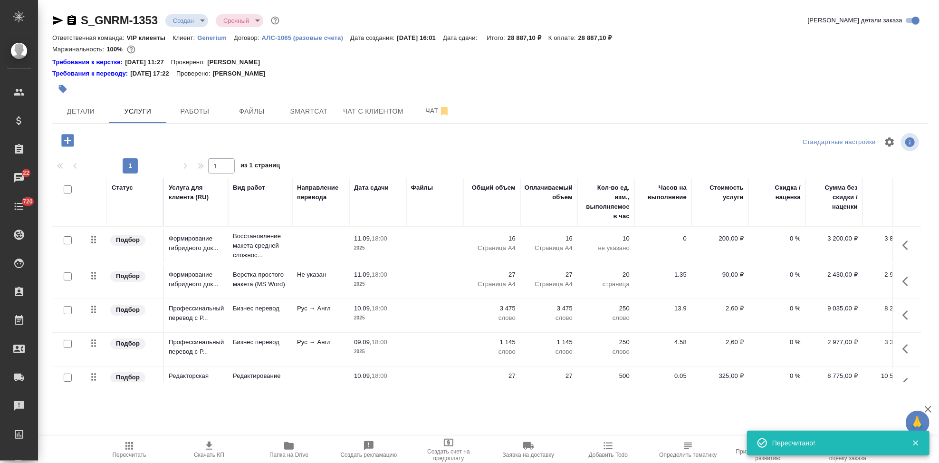
click at [206, 448] on icon "button" at bounding box center [208, 445] width 11 height 11
